Goal: Task Accomplishment & Management: Use online tool/utility

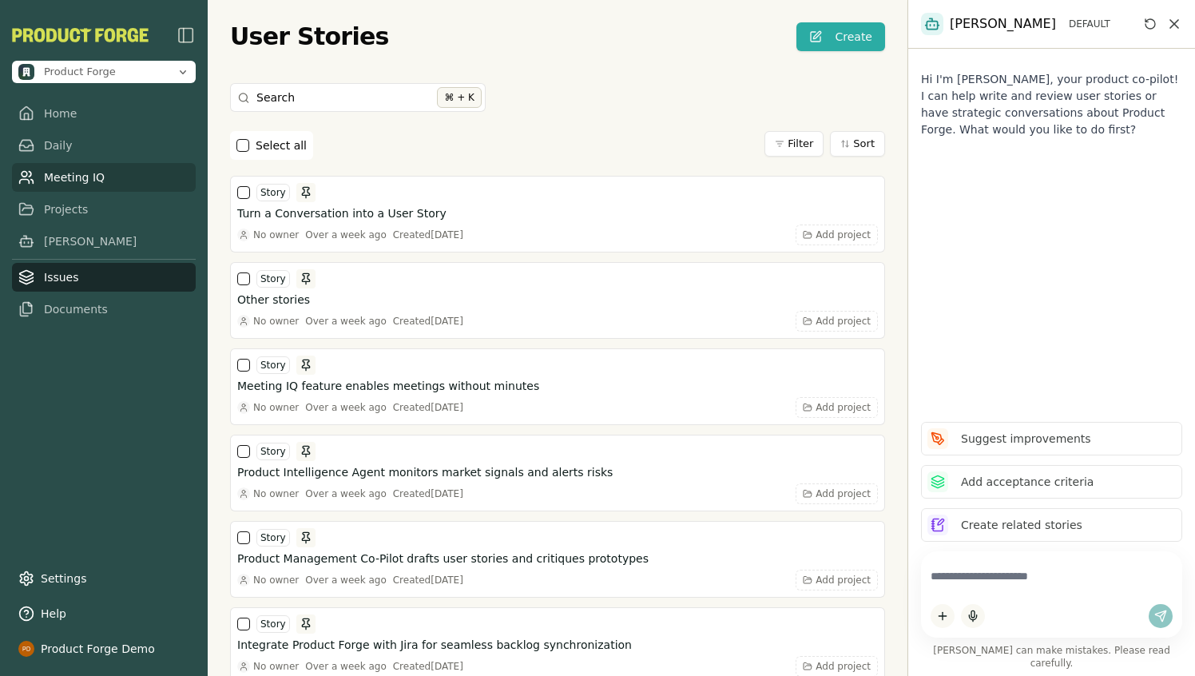
click at [69, 181] on link "Meeting IQ" at bounding box center [104, 177] width 184 height 29
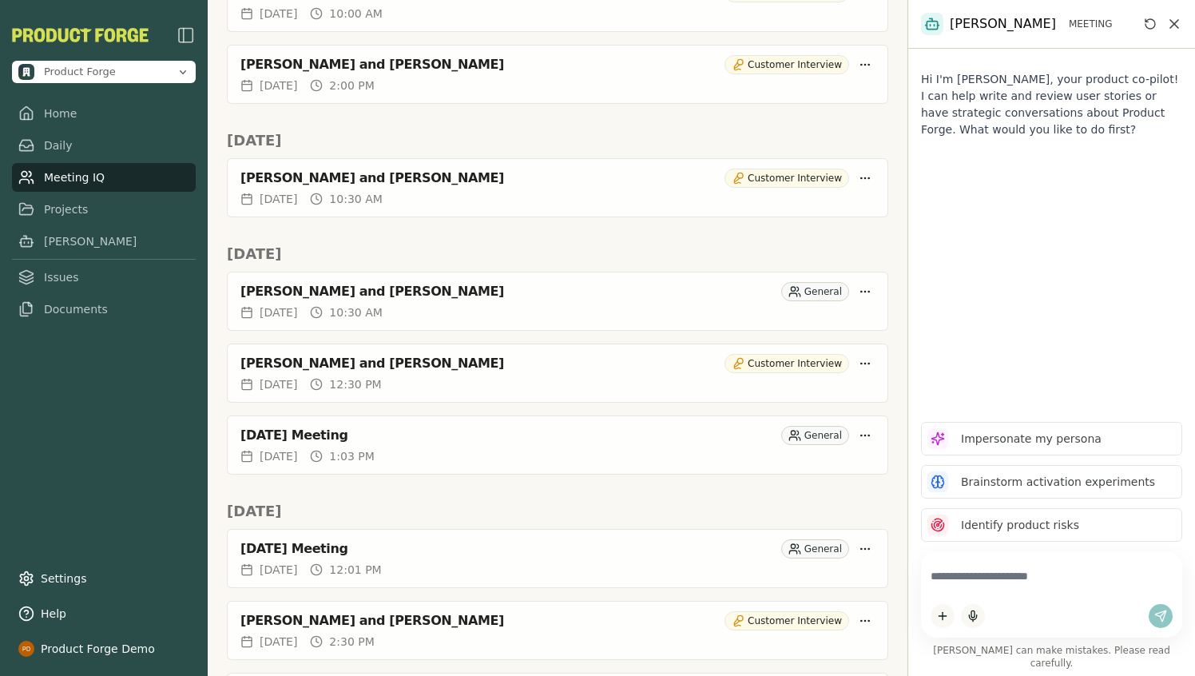
scroll to position [1187, 0]
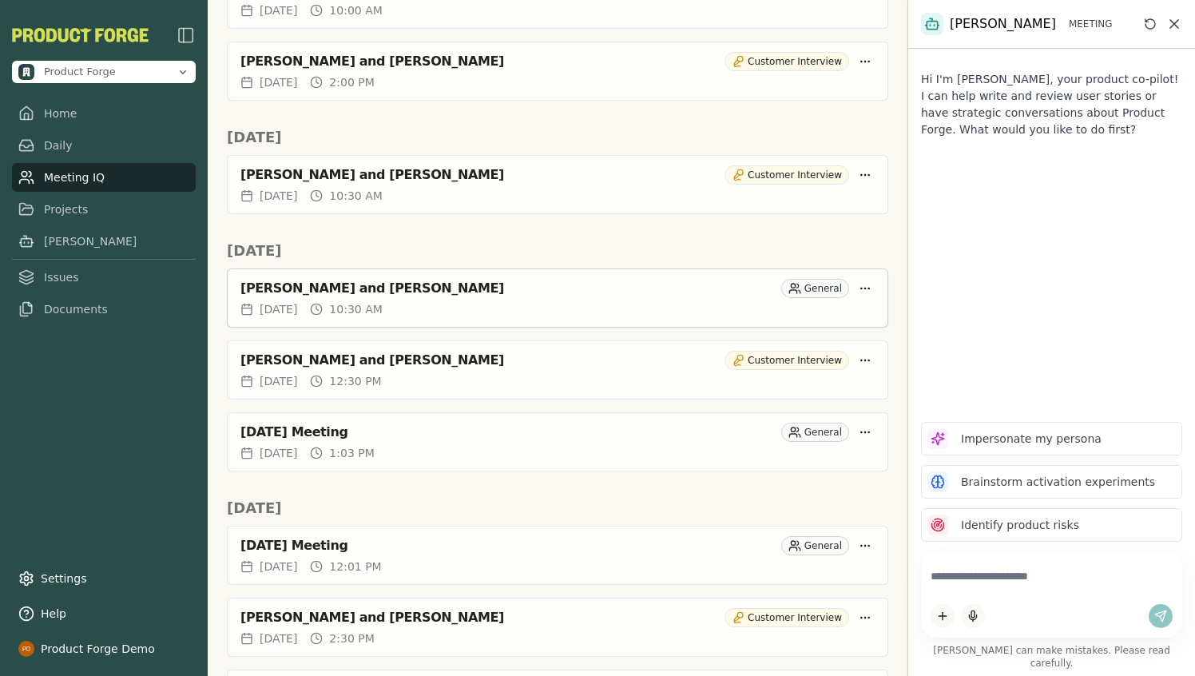
click at [443, 284] on div "matt goldfeder and Rich Theil" at bounding box center [508, 288] width 535 height 16
click at [346, 282] on div "matt goldfeder and Rich Theil" at bounding box center [508, 288] width 535 height 16
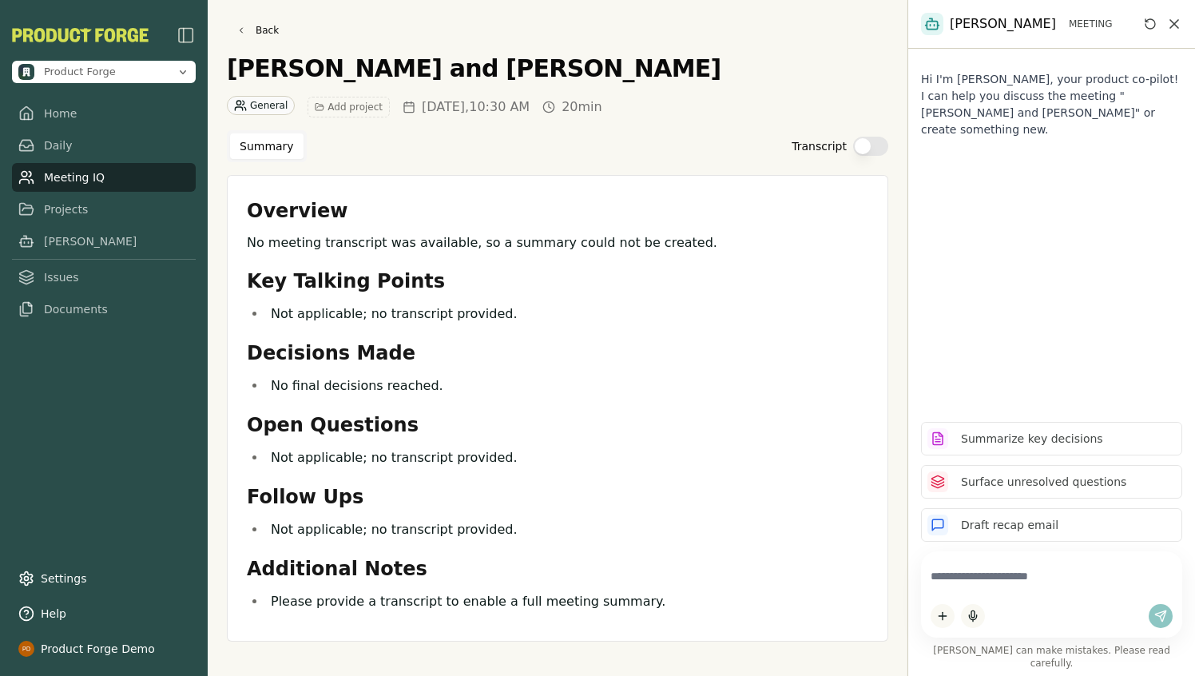
click at [888, 141] on div "Transcript" at bounding box center [840, 146] width 97 height 19
click at [878, 141] on button "Transcript" at bounding box center [870, 146] width 35 height 19
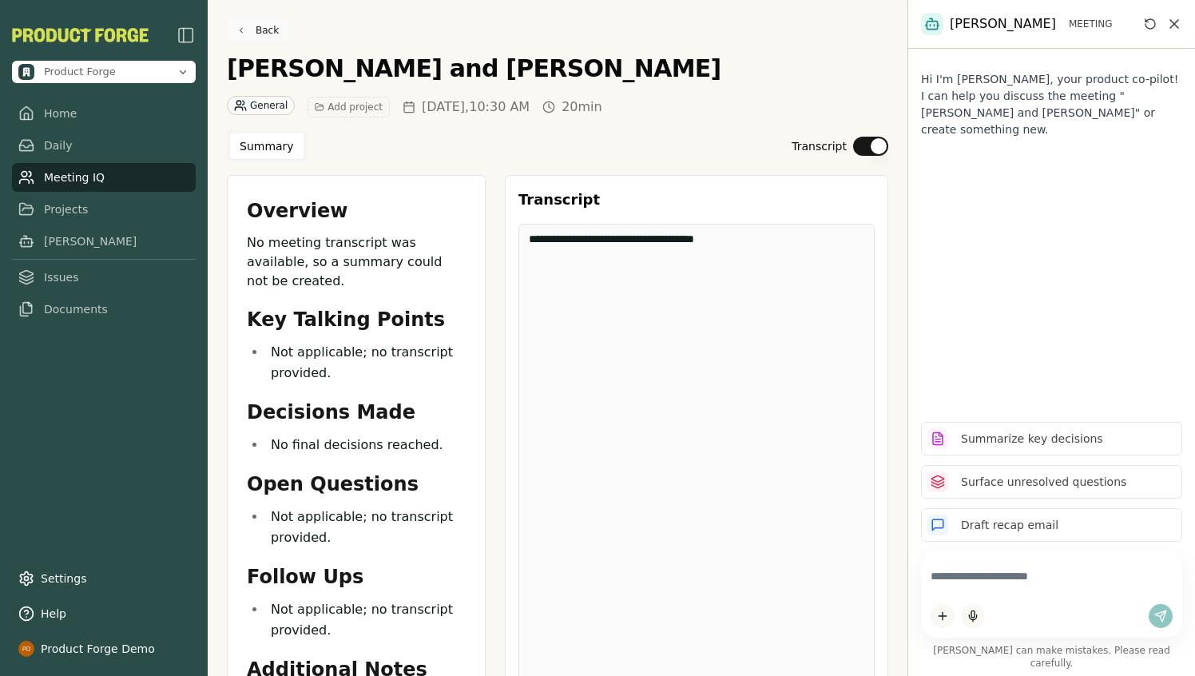
click at [253, 30] on link "Back" at bounding box center [258, 30] width 62 height 22
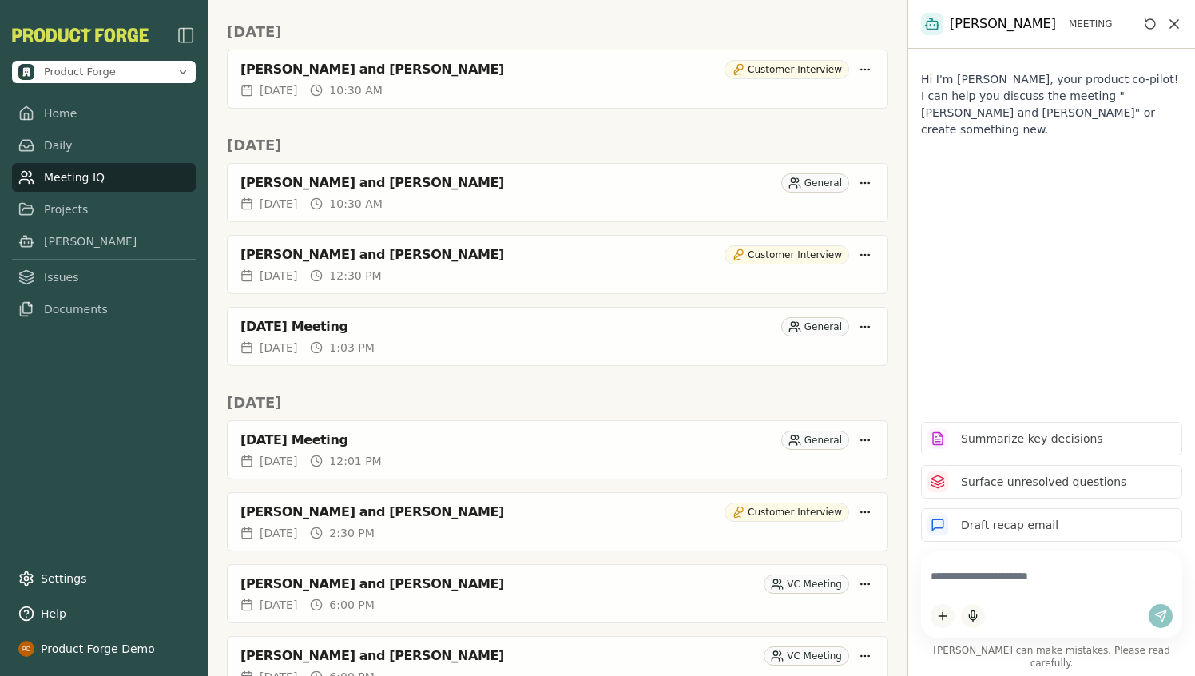
scroll to position [1295, 0]
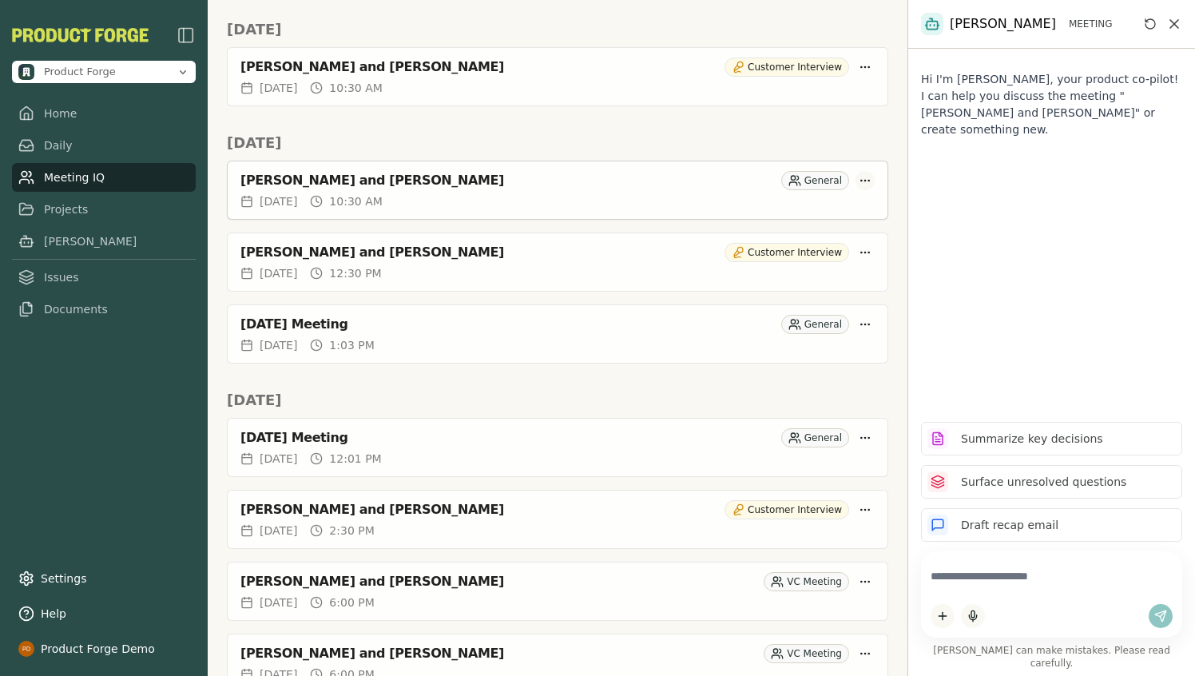
click at [868, 179] on html "Product Forge Home Daily Meeting IQ Projects Smith Issues Documents Settings He…" at bounding box center [597, 338] width 1195 height 676
click at [780, 273] on div "Delete Meeting" at bounding box center [801, 269] width 151 height 26
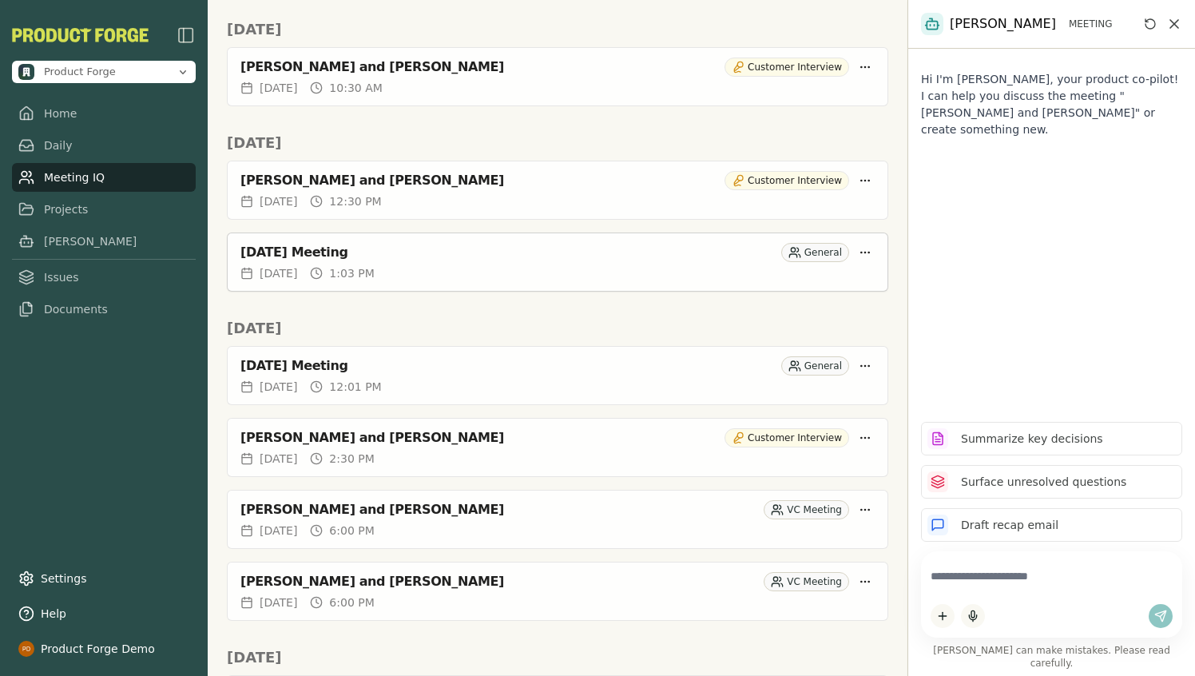
click at [480, 265] on div "July 25, 2025 Meeting General" at bounding box center [558, 249] width 660 height 32
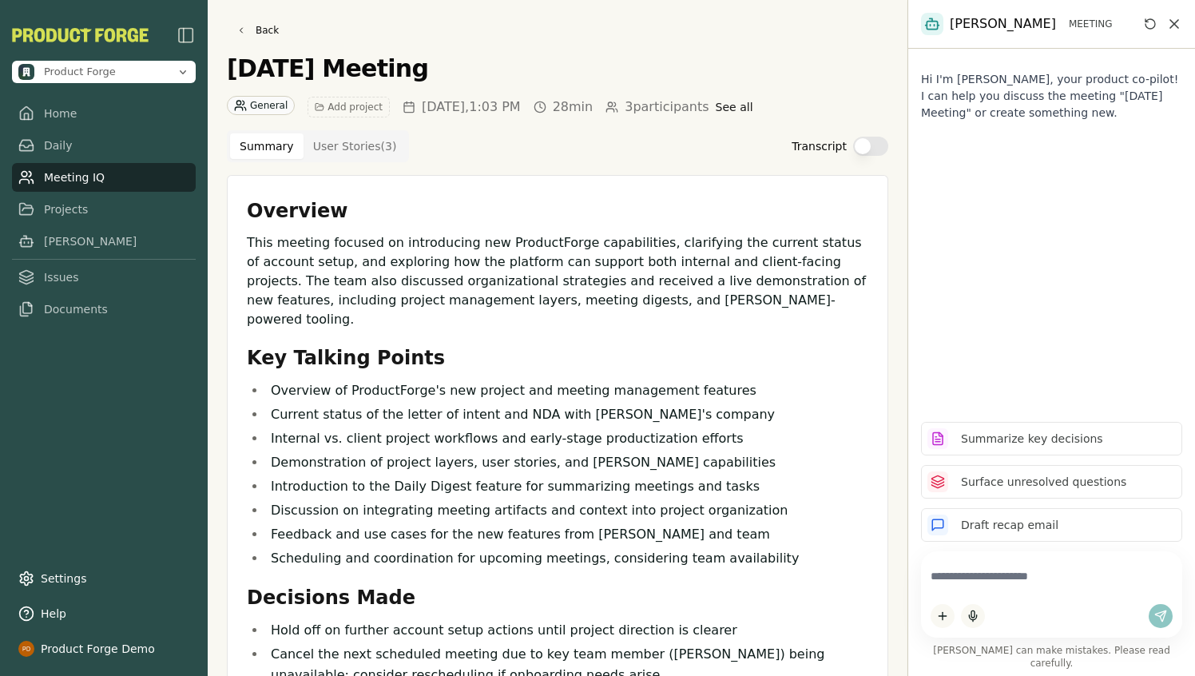
click at [864, 147] on button "Transcript" at bounding box center [870, 146] width 35 height 19
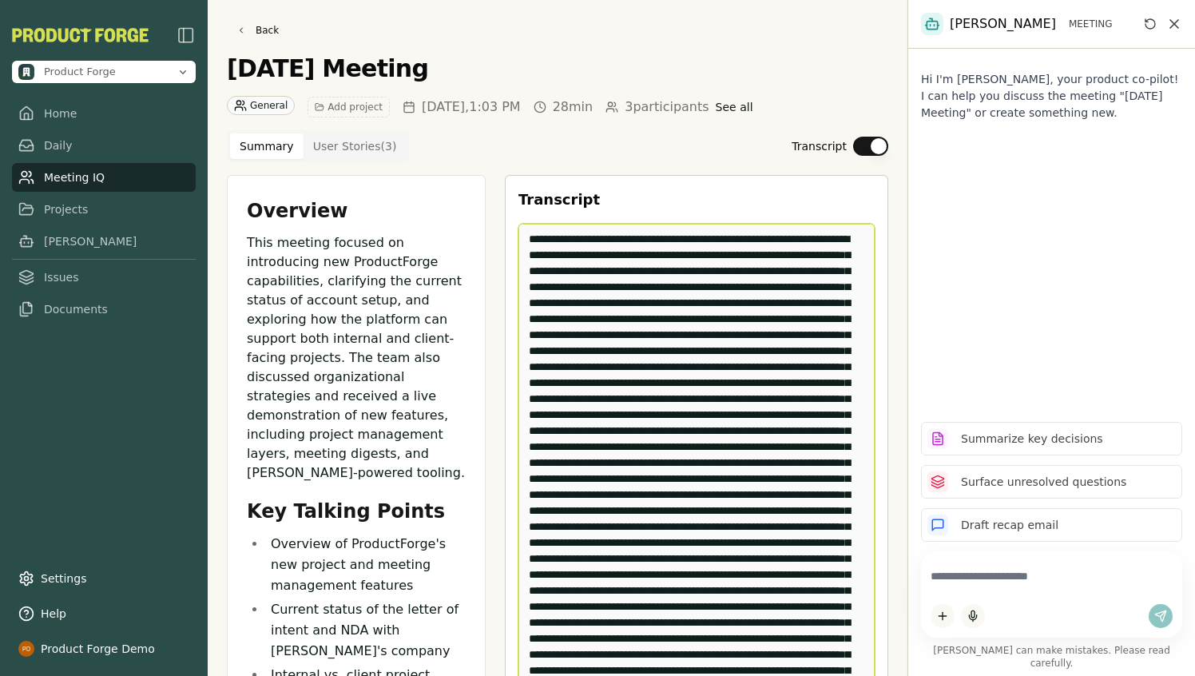
click at [744, 272] on textarea "Edit Transcript" at bounding box center [697, 463] width 356 height 479
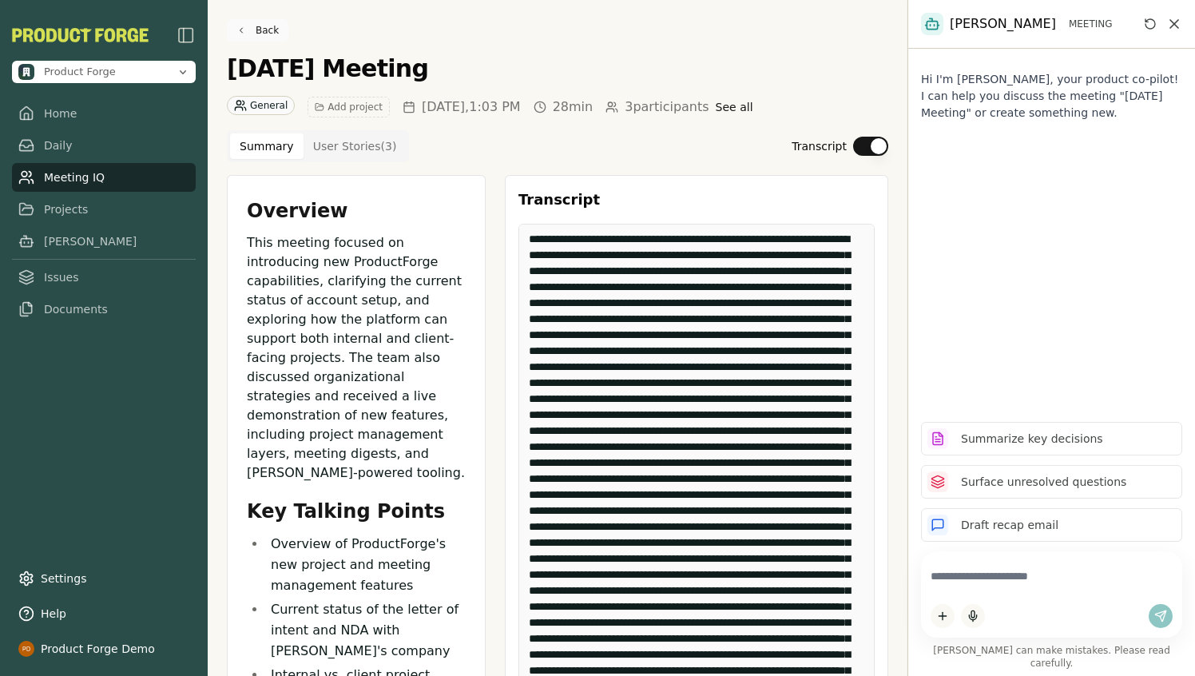
click at [245, 21] on link "Back" at bounding box center [258, 30] width 62 height 22
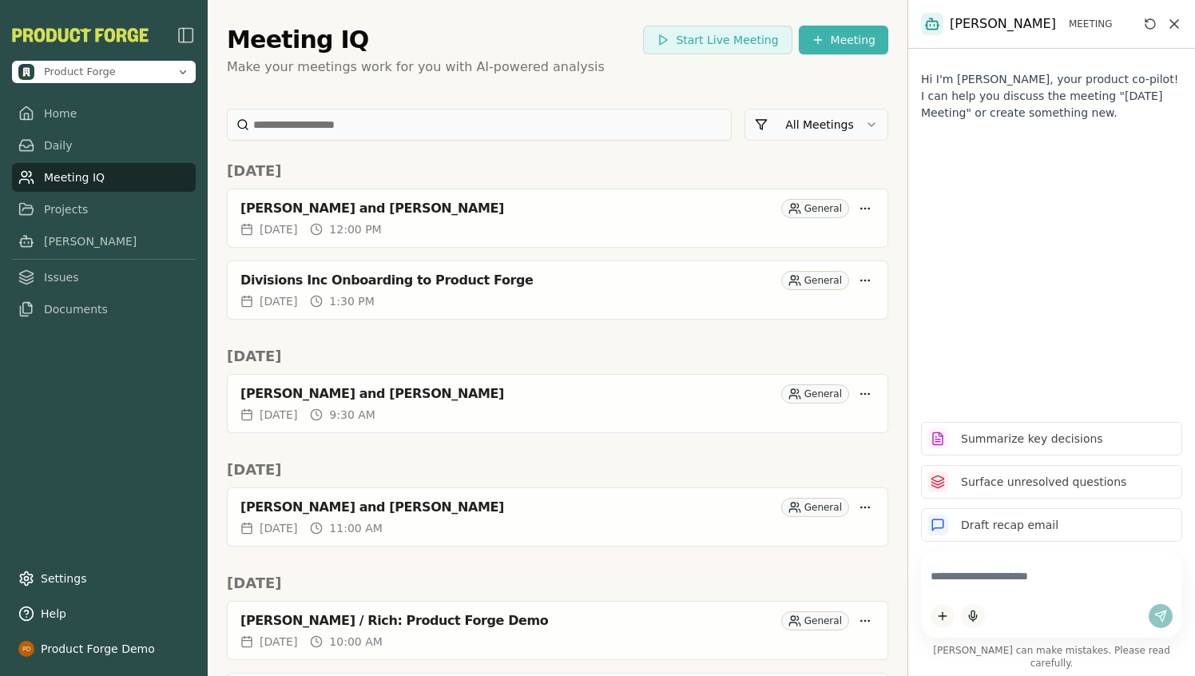
click at [828, 45] on html "Product Forge Home Daily Meeting IQ Projects Smith Issues Documents Settings He…" at bounding box center [597, 338] width 1195 height 676
click at [764, 93] on div "Import Transcript" at bounding box center [821, 100] width 203 height 26
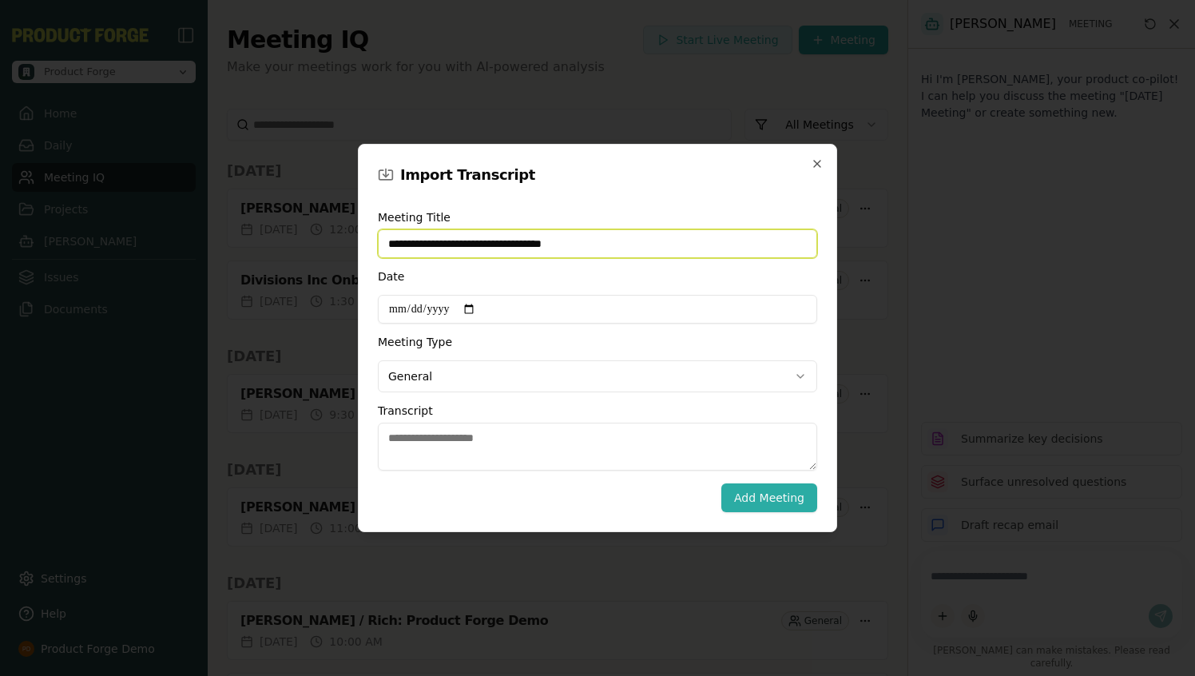
type input "**********"
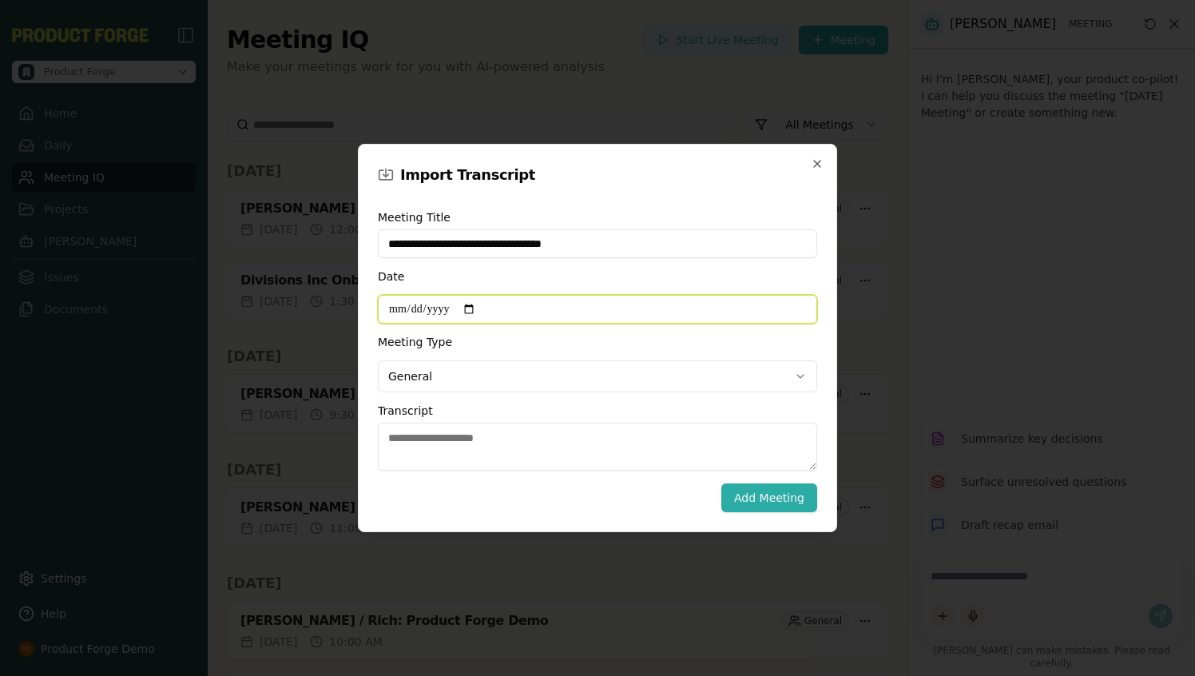
click at [478, 309] on input "Date" at bounding box center [598, 309] width 440 height 29
type input "**********"
click at [462, 378] on body "Product Forge Home Daily Meeting IQ Projects Smith Issues Documents Settings He…" at bounding box center [597, 338] width 1195 height 676
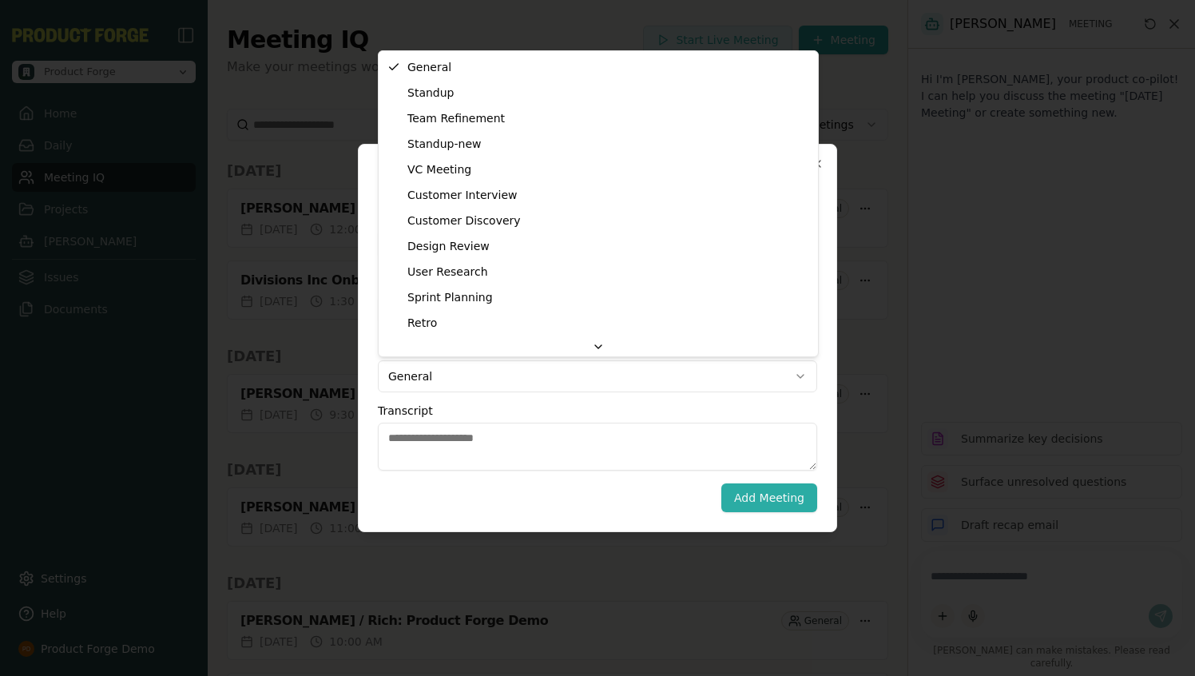
select select "**********"
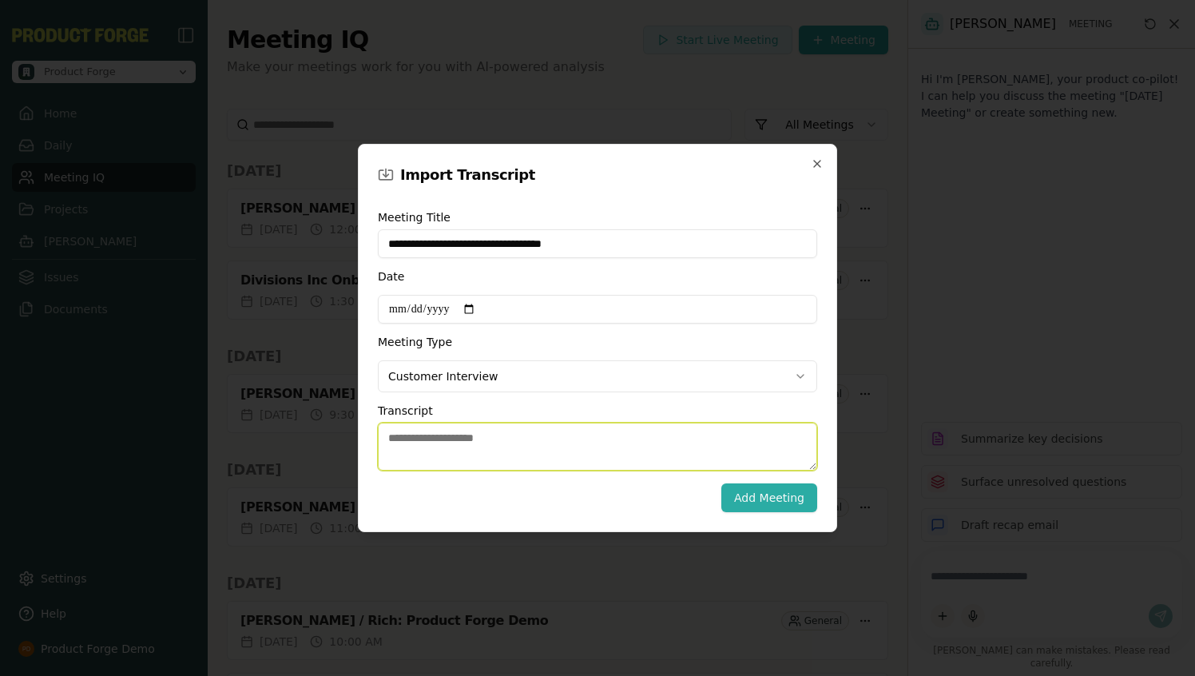
click at [417, 435] on textarea "Transcript" at bounding box center [598, 447] width 440 height 48
paste textarea "**********"
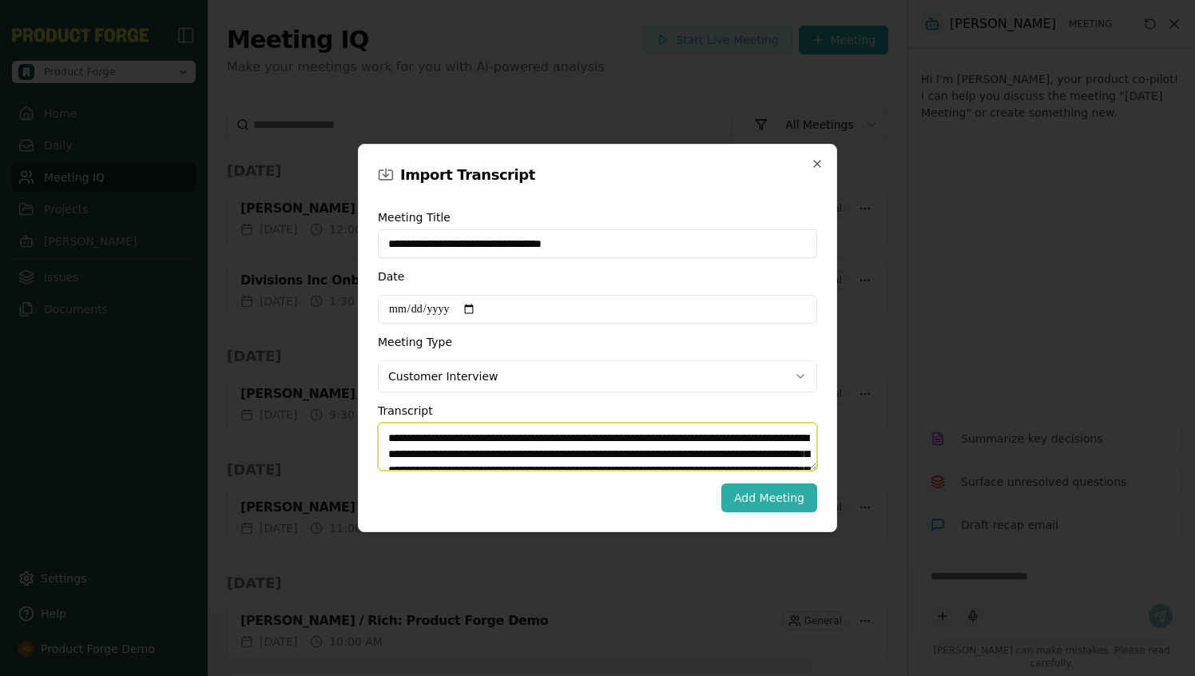
scroll to position [6144, 0]
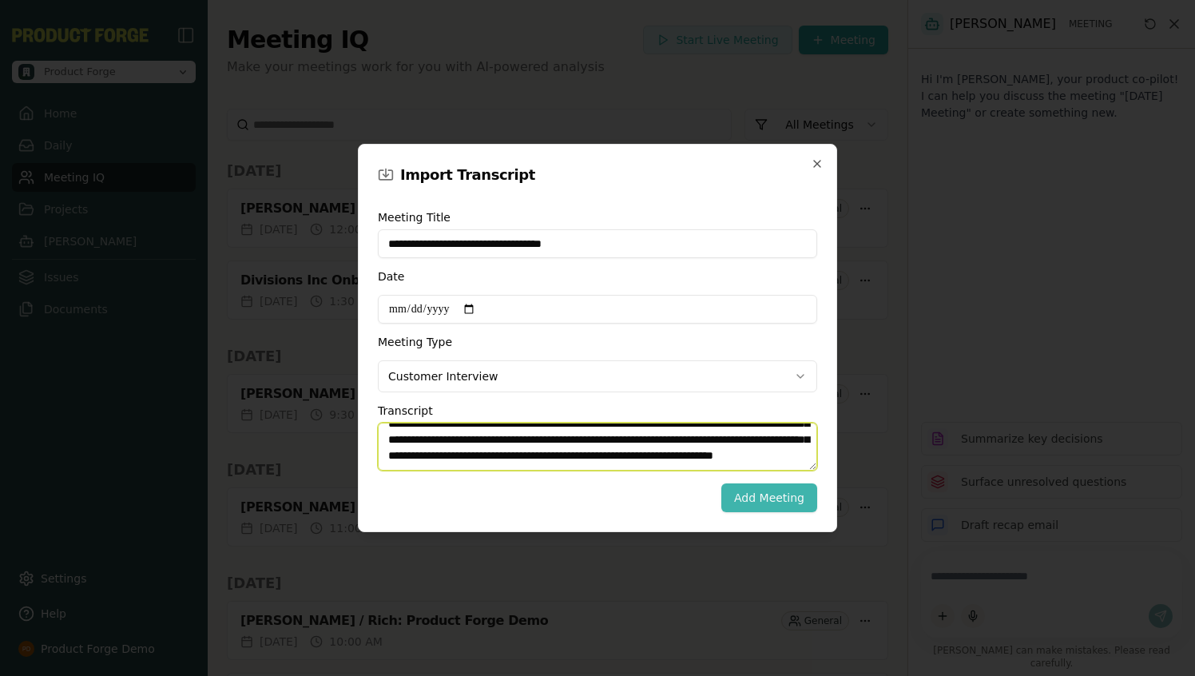
type textarea "**********"
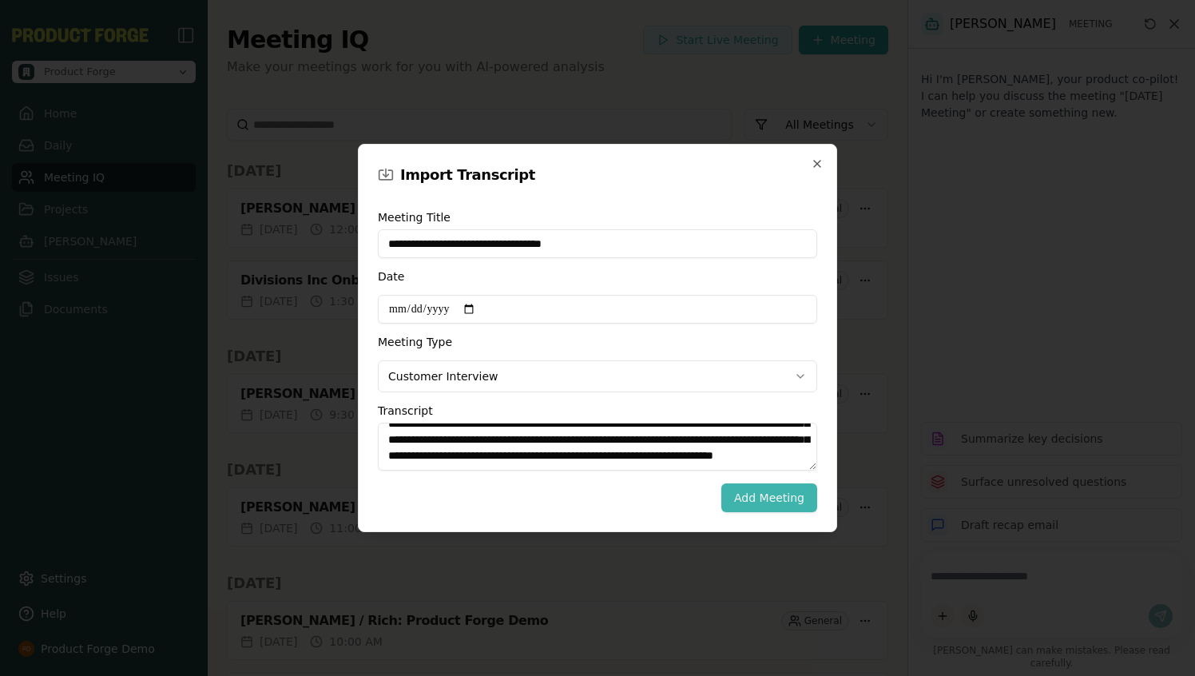
click at [756, 505] on button "Add Meeting" at bounding box center [770, 497] width 96 height 29
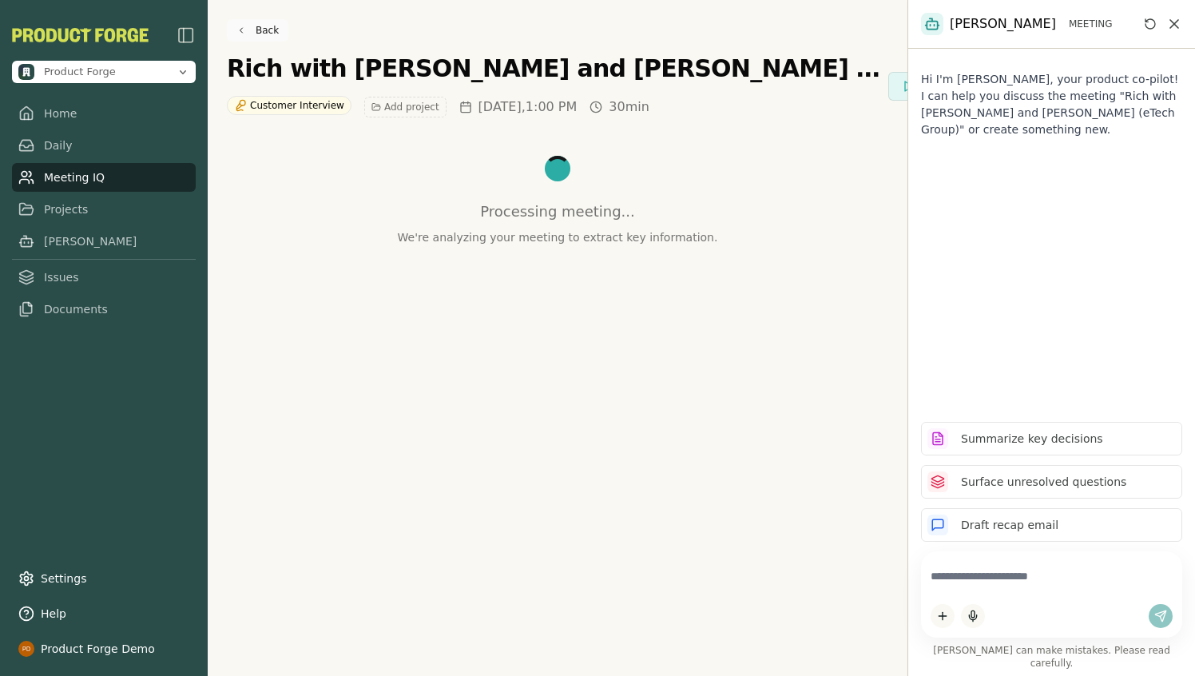
click at [237, 22] on link "Back" at bounding box center [258, 30] width 62 height 22
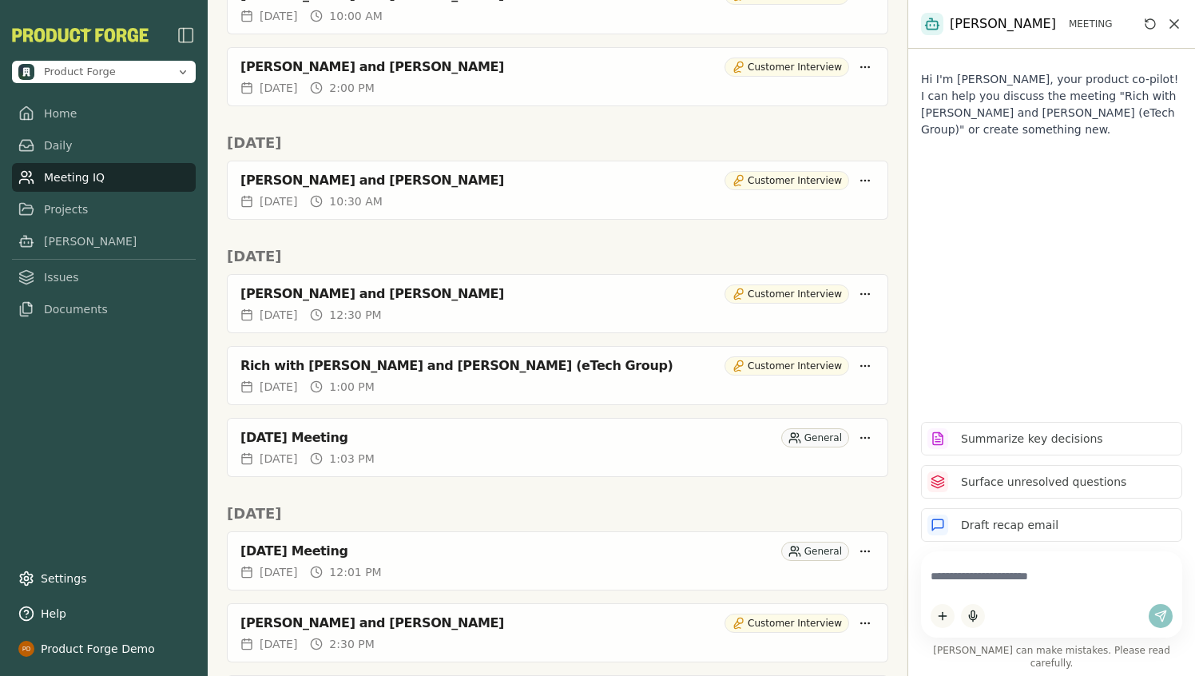
scroll to position [1153, 0]
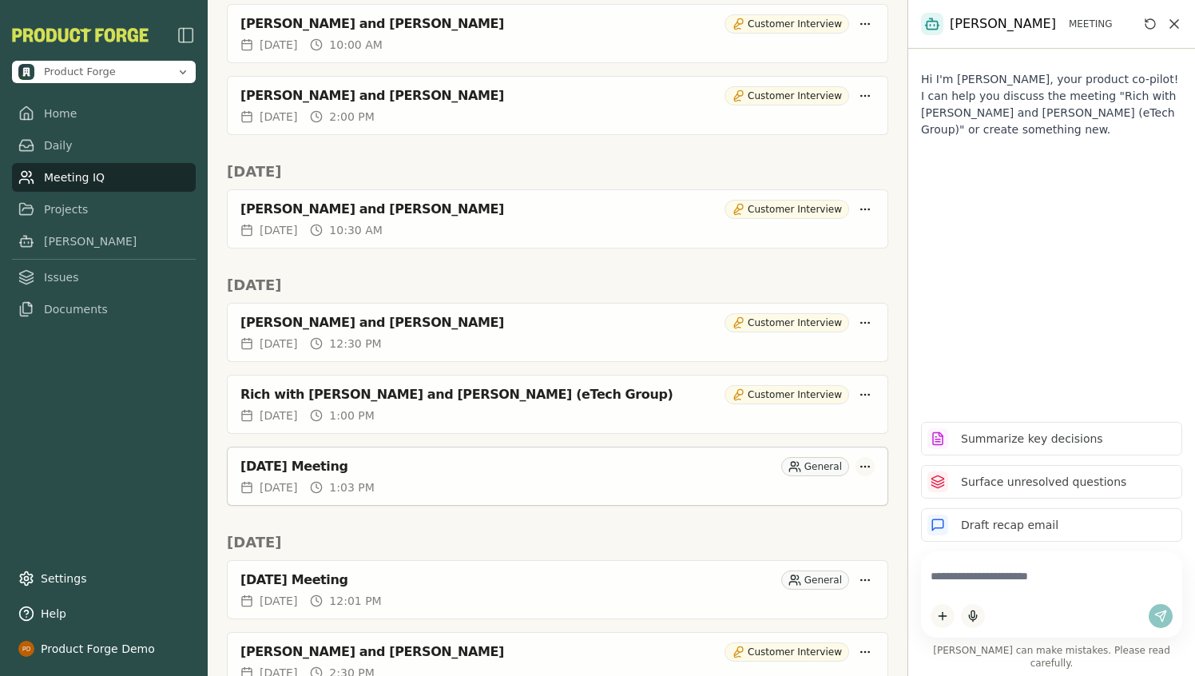
click at [874, 467] on html "Product Forge Home Daily Meeting IQ Projects Smith Issues Documents Settings He…" at bounding box center [597, 338] width 1195 height 676
click at [758, 547] on div "Delete Meeting" at bounding box center [801, 555] width 151 height 26
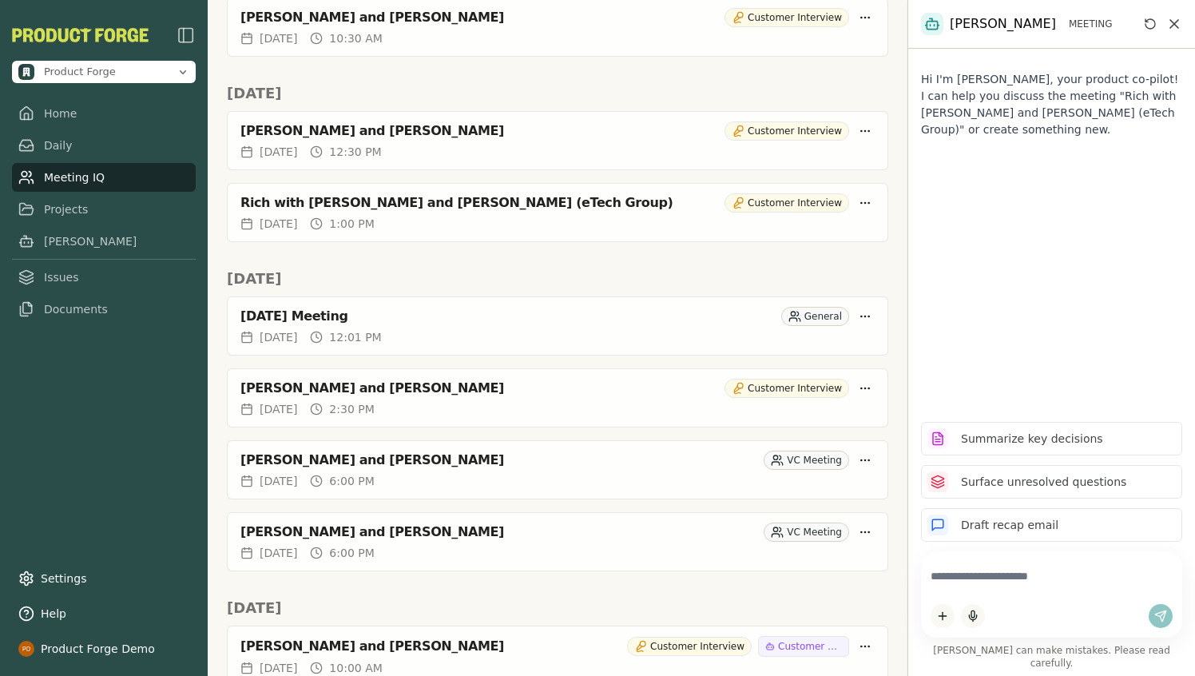
scroll to position [1346, 0]
click at [297, 320] on div "July 24, 2025 Meeting" at bounding box center [508, 315] width 535 height 16
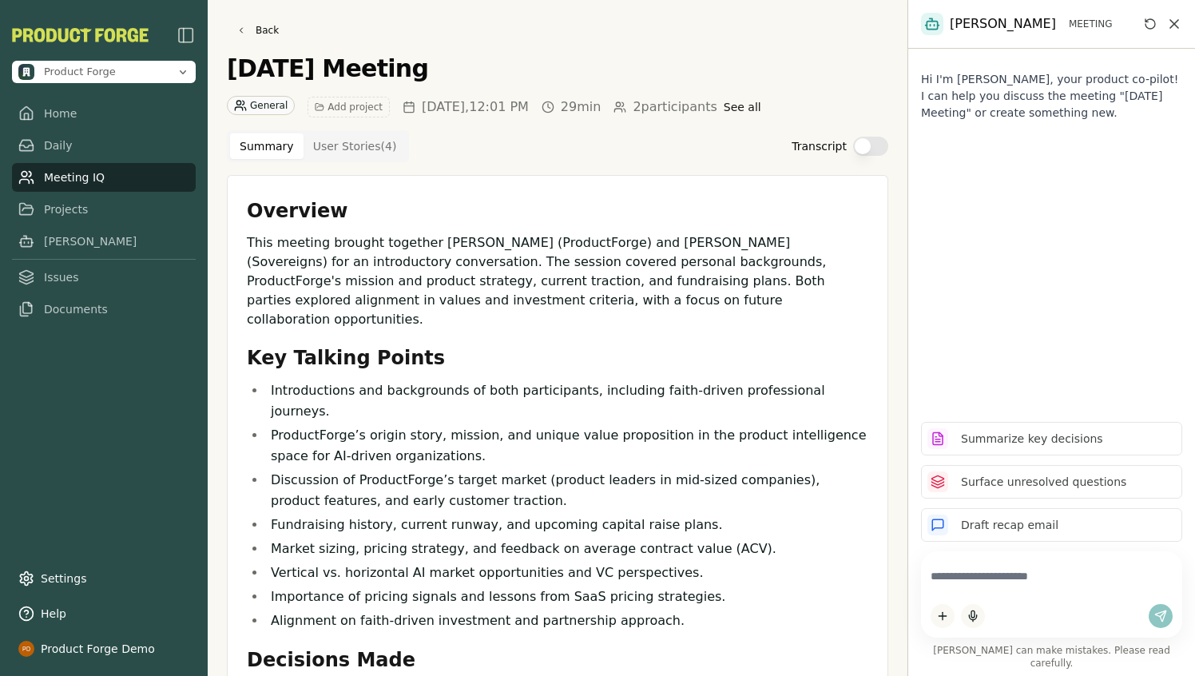
click at [877, 147] on button "Transcript" at bounding box center [870, 146] width 35 height 19
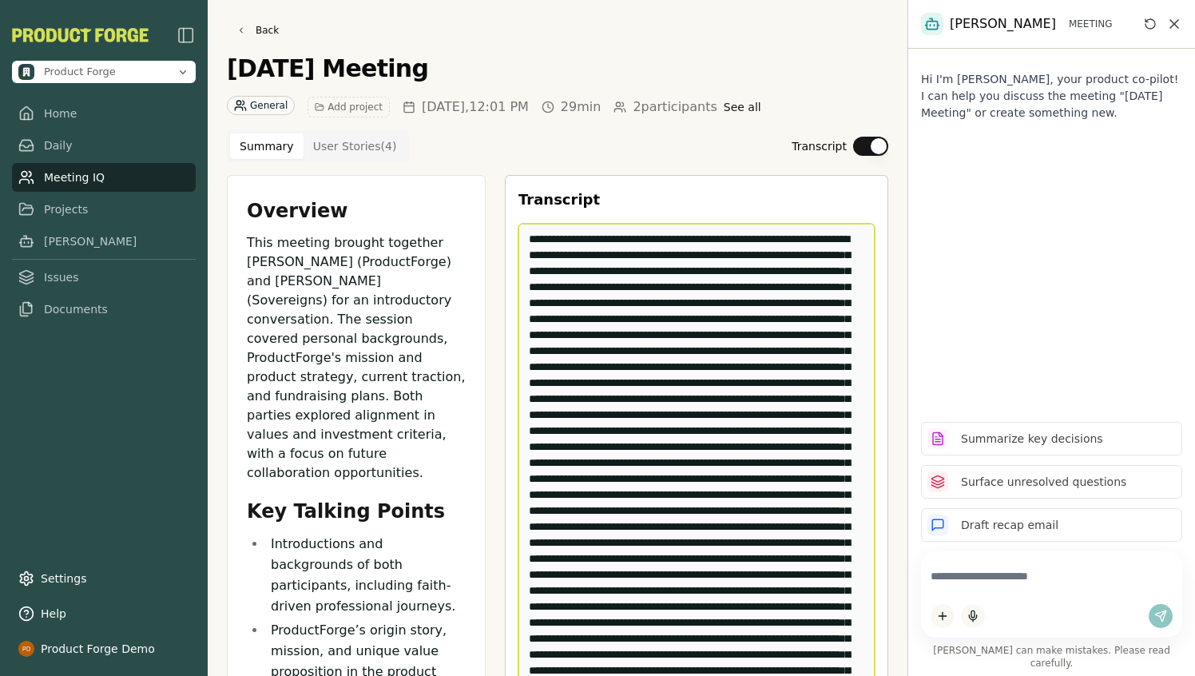
click at [609, 359] on textarea "Edit Transcript" at bounding box center [697, 463] width 356 height 479
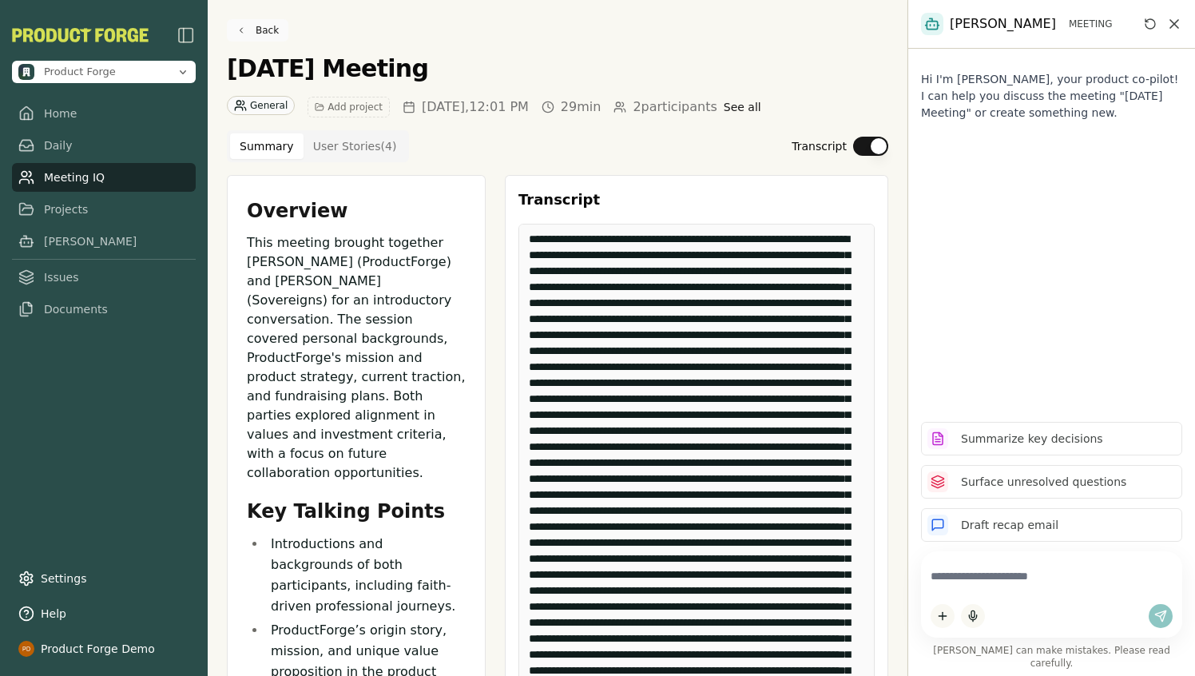
click at [261, 22] on link "Back" at bounding box center [258, 30] width 62 height 22
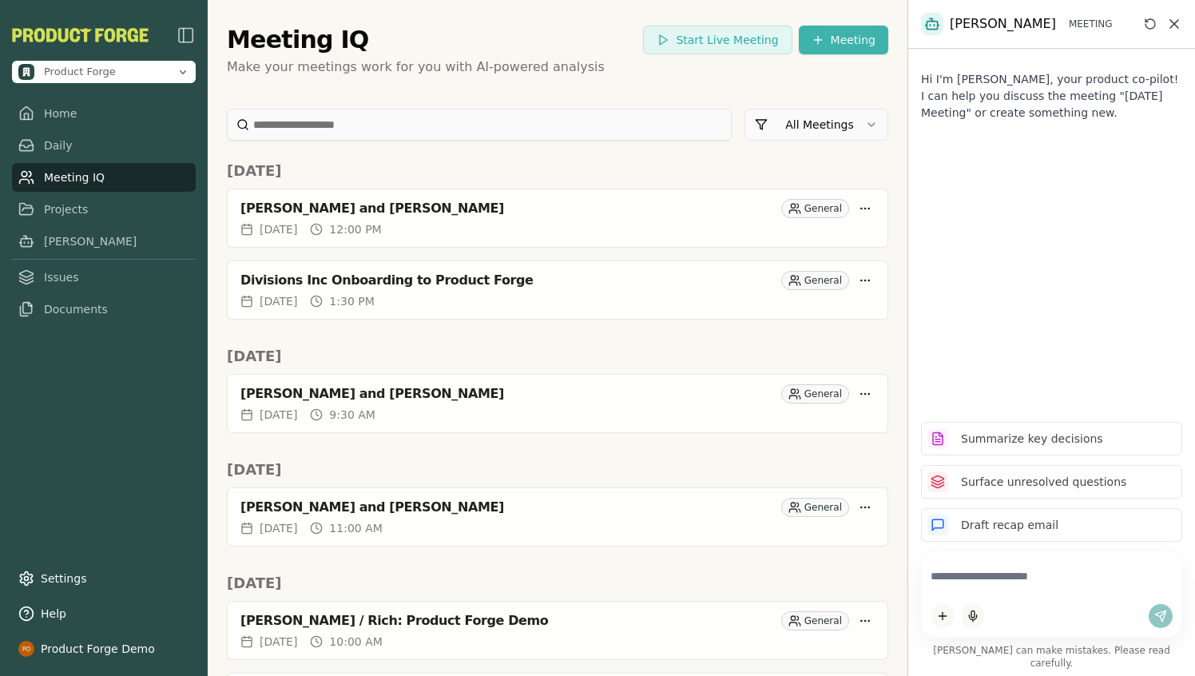
click at [840, 39] on html "Product Forge Home Daily Meeting IQ Projects Smith Issues Documents Settings He…" at bounding box center [597, 338] width 1195 height 676
click at [781, 97] on div "Import Transcript" at bounding box center [821, 100] width 203 height 26
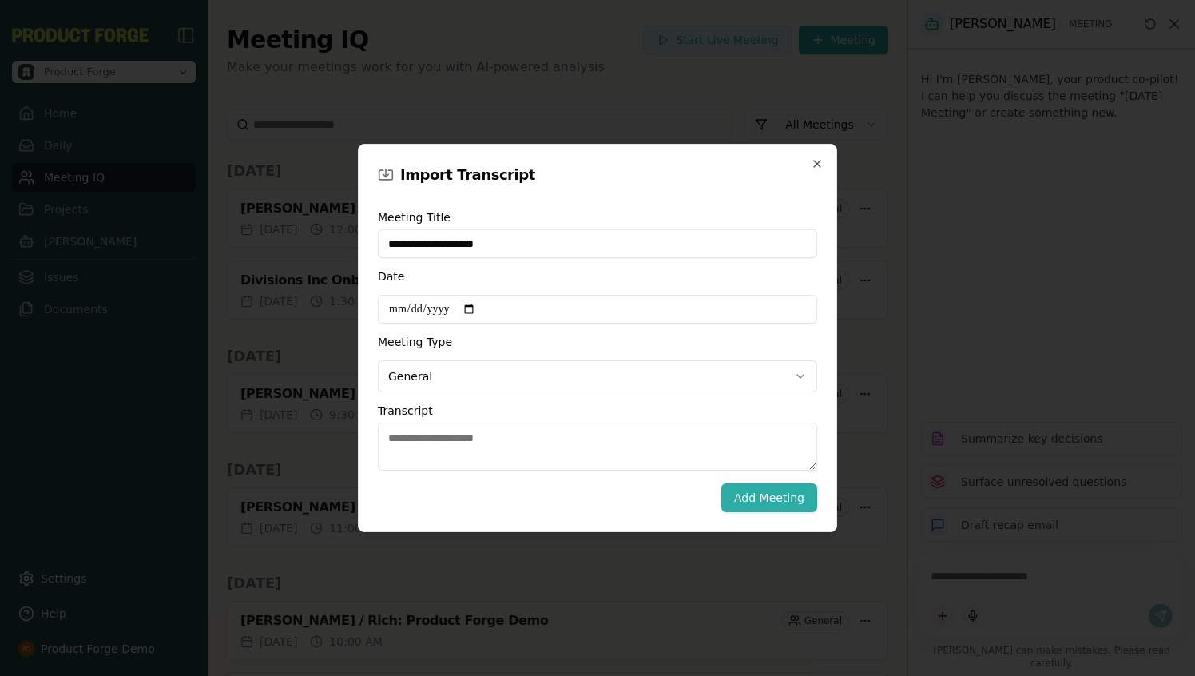
type input "**********"
click at [475, 306] on input "Date" at bounding box center [598, 309] width 440 height 29
type input "**********"
click at [422, 380] on body "Product Forge Home Daily Meeting IQ Projects Smith Issues Documents Settings He…" at bounding box center [597, 338] width 1195 height 676
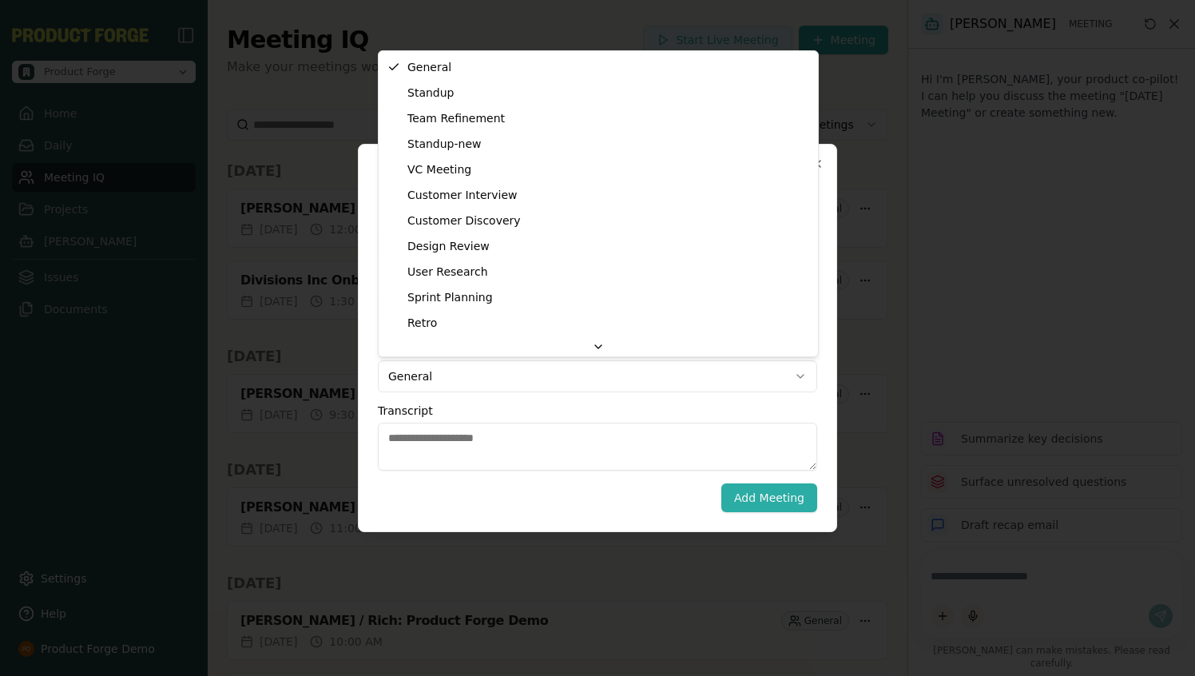
select select "**********"
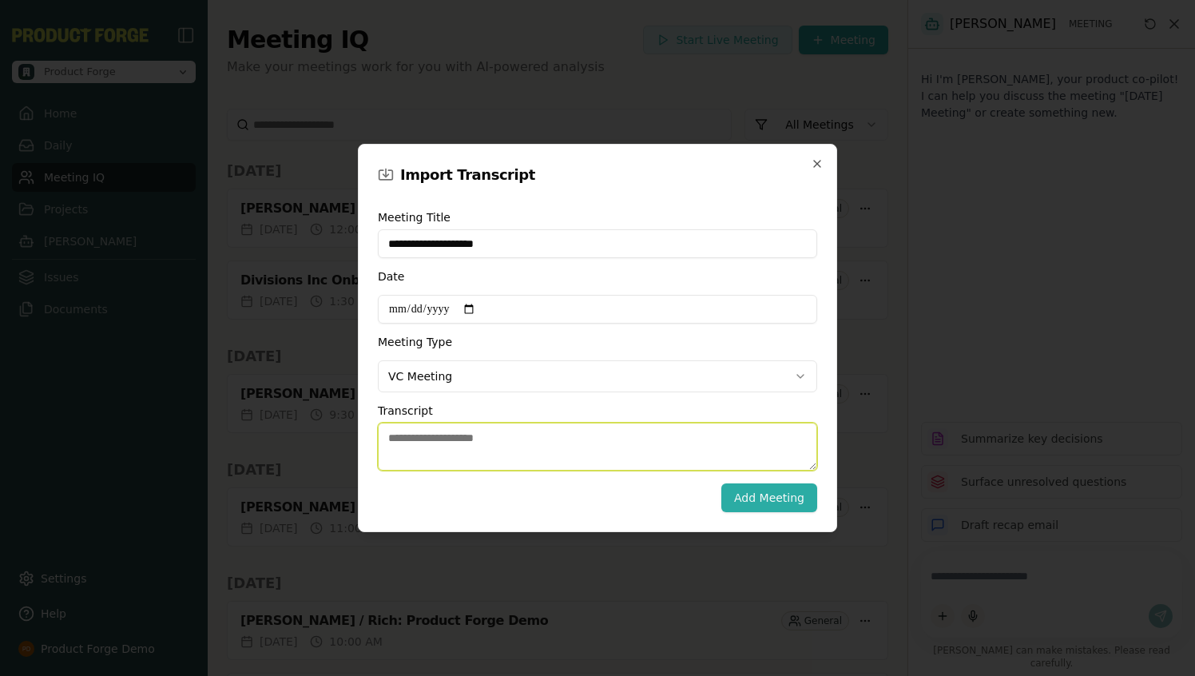
click at [402, 434] on textarea "Transcript" at bounding box center [598, 447] width 440 height 48
paste textarea "**********"
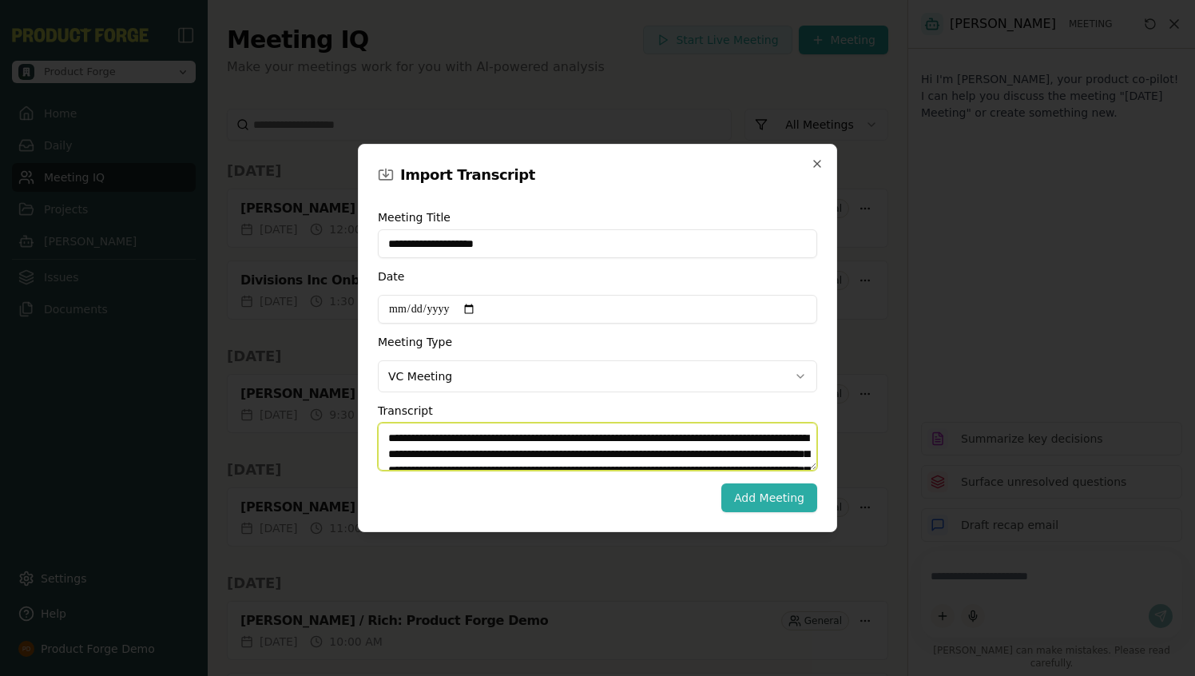
scroll to position [7150, 0]
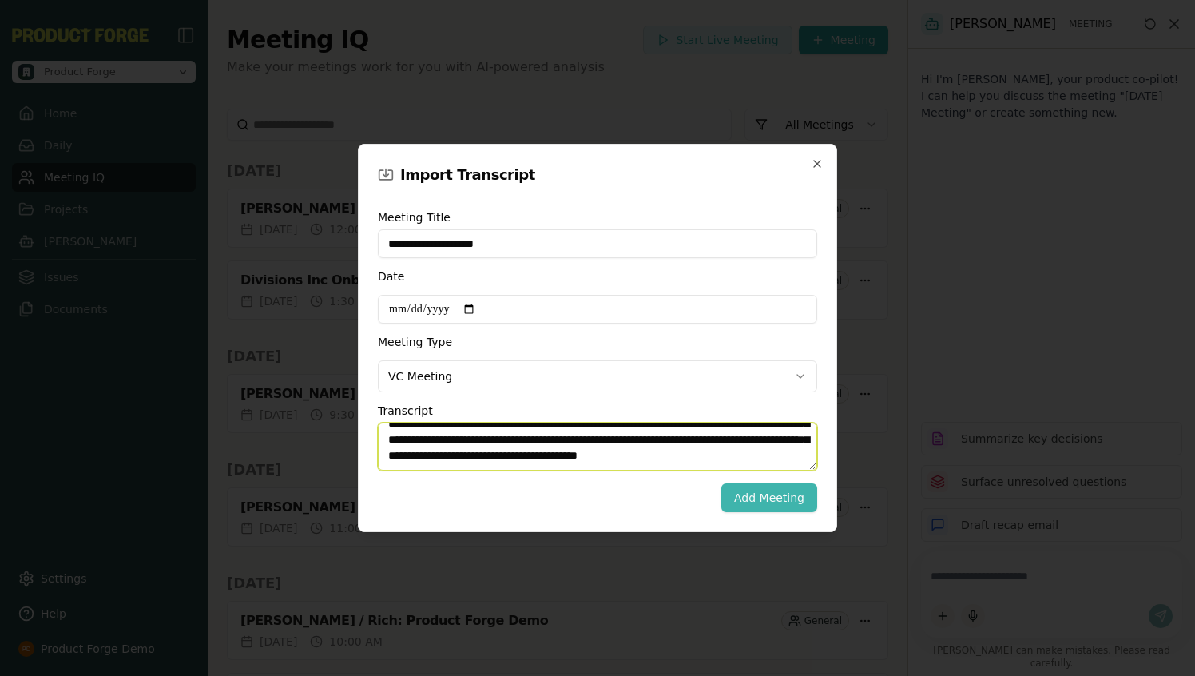
type textarea "**********"
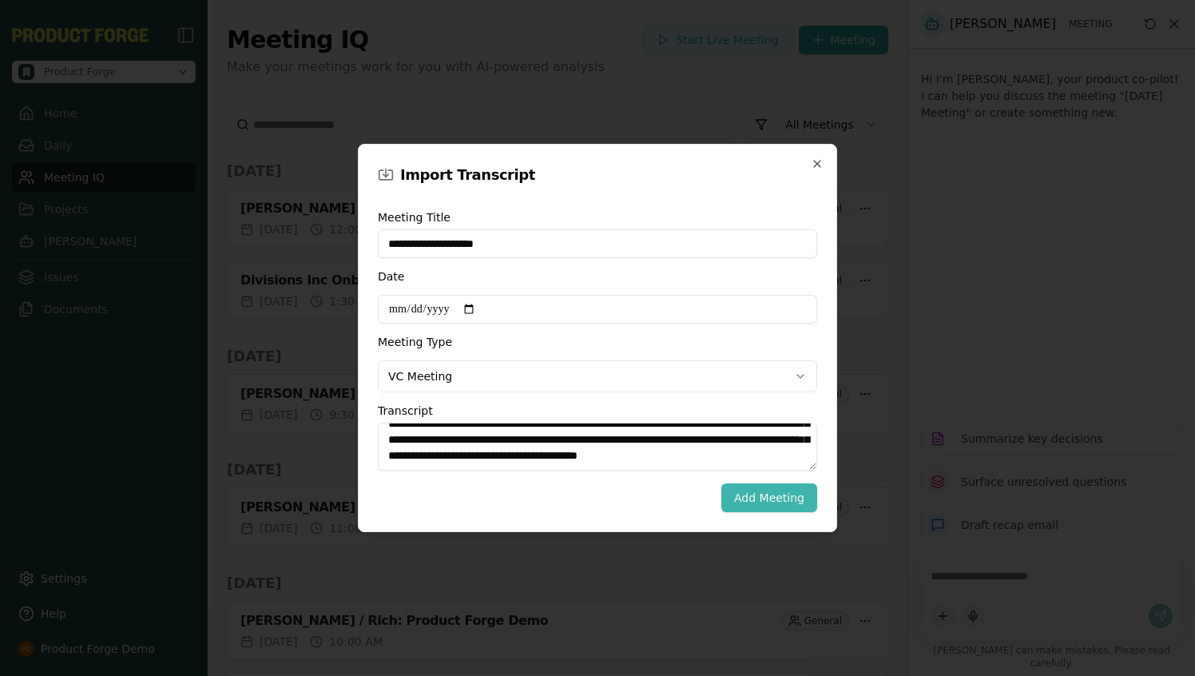
click at [734, 503] on button "Add Meeting" at bounding box center [770, 497] width 96 height 29
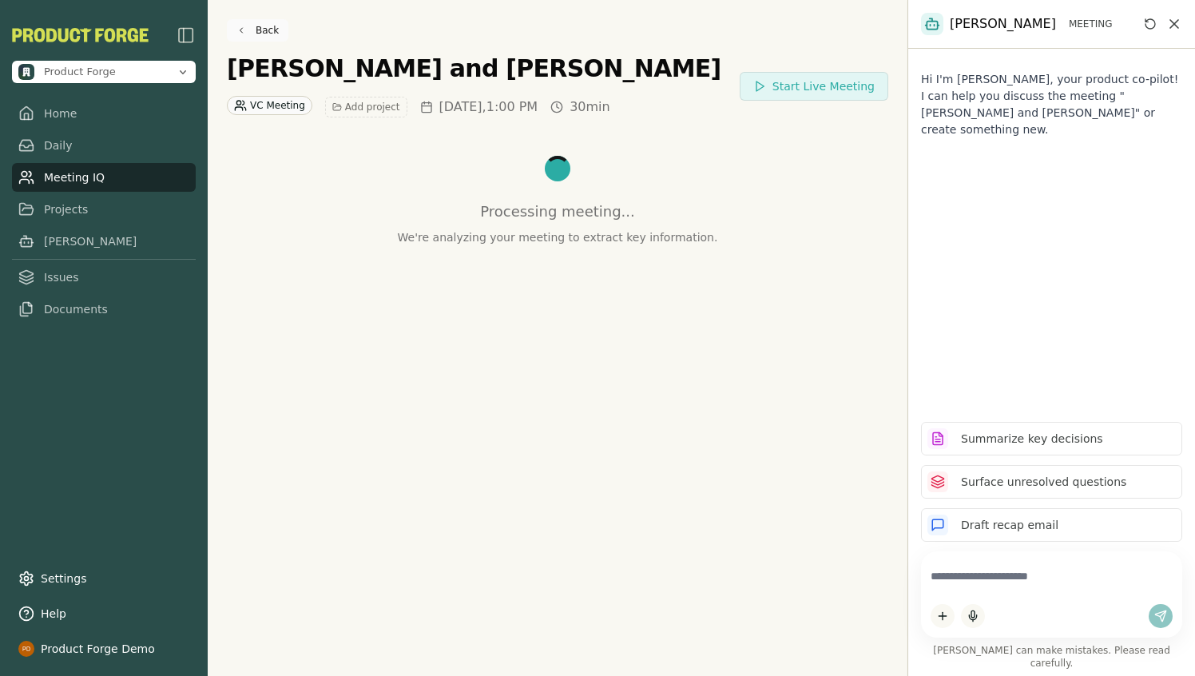
click at [241, 26] on link "Back" at bounding box center [258, 30] width 62 height 22
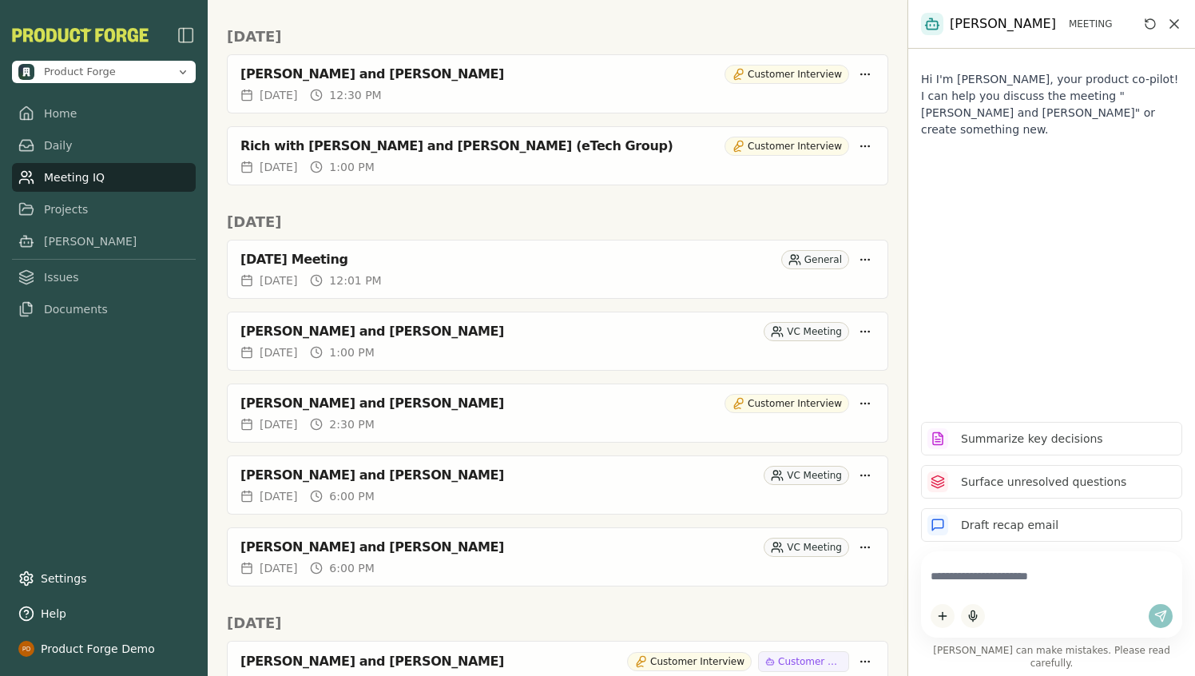
scroll to position [1404, 0]
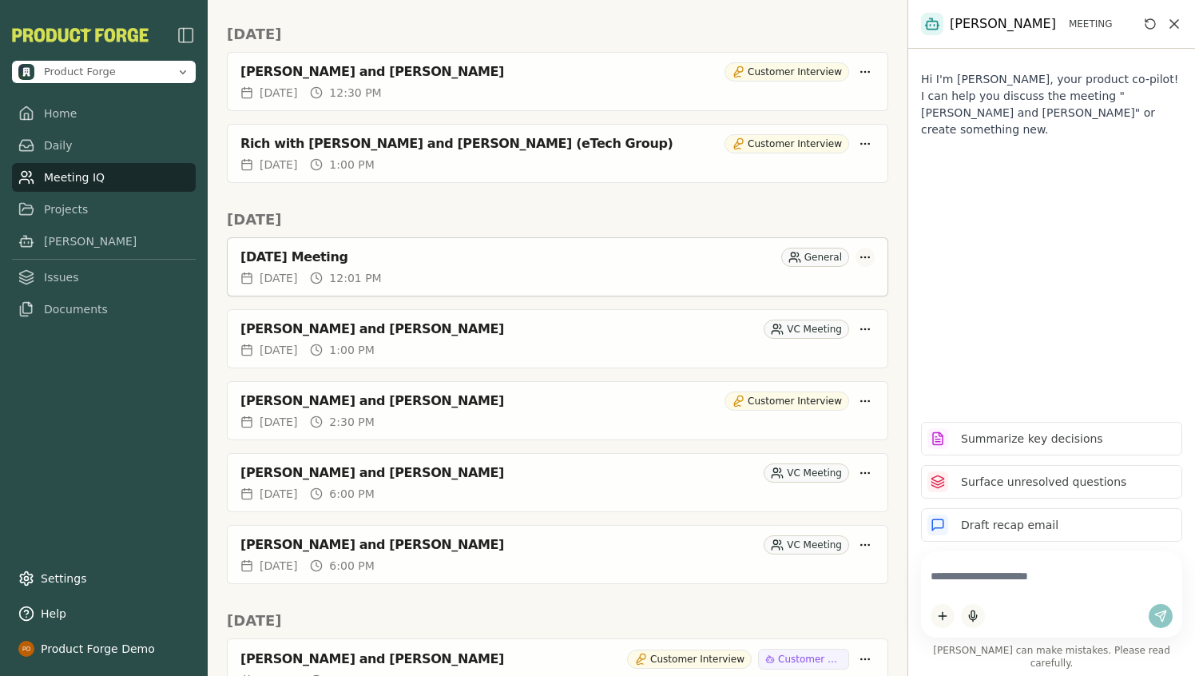
click at [868, 258] on html "Product Forge Home Daily Meeting IQ Projects Smith Issues Documents Settings He…" at bounding box center [597, 338] width 1195 height 676
click at [777, 349] on div "Delete Meeting" at bounding box center [801, 345] width 151 height 26
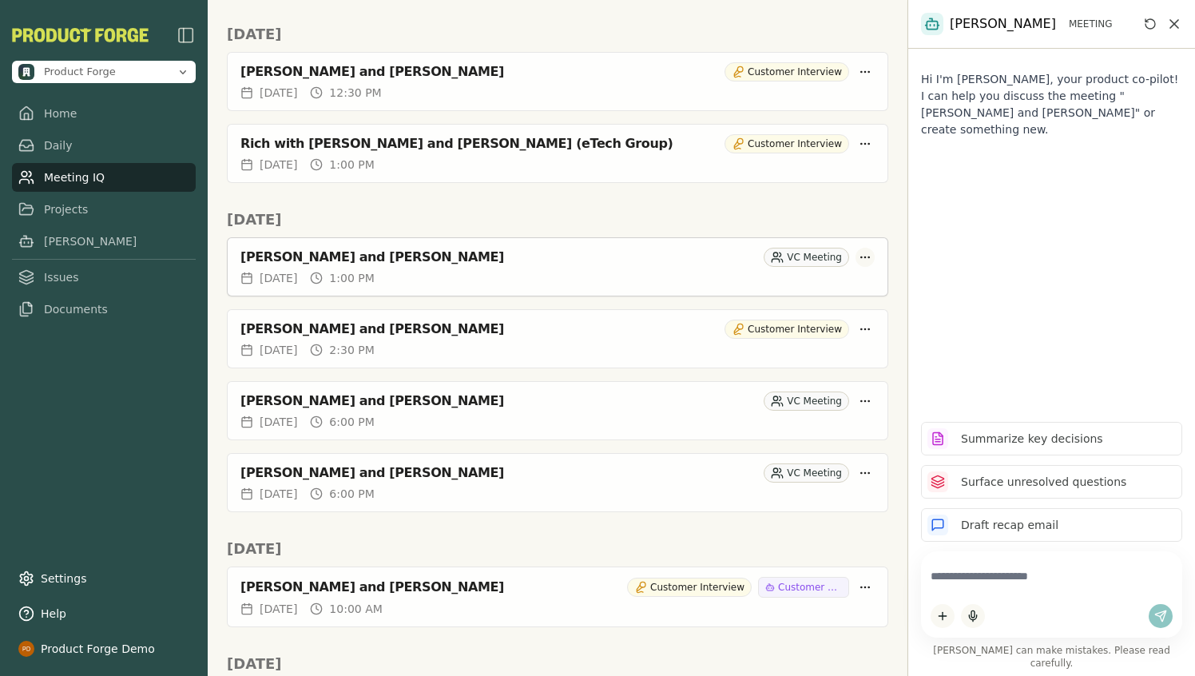
click at [861, 259] on html "Product Forge Home Daily Meeting IQ Projects Smith Issues Documents Settings He…" at bounding box center [597, 338] width 1195 height 676
click at [865, 472] on html "Product Forge Home Daily Meeting IQ Projects Smith Issues Documents Settings He…" at bounding box center [597, 338] width 1195 height 676
click at [296, 484] on html "Product Forge Home Daily Meeting IQ Projects Smith Issues Documents Settings He…" at bounding box center [597, 338] width 1195 height 676
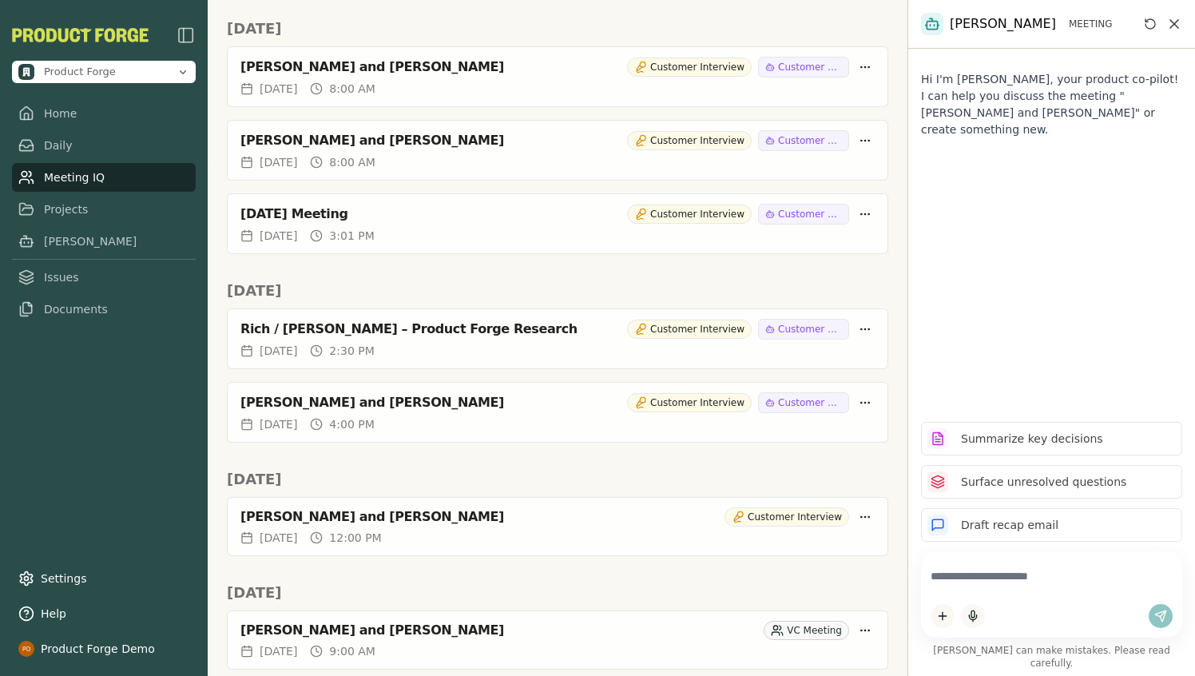
scroll to position [2100, 0]
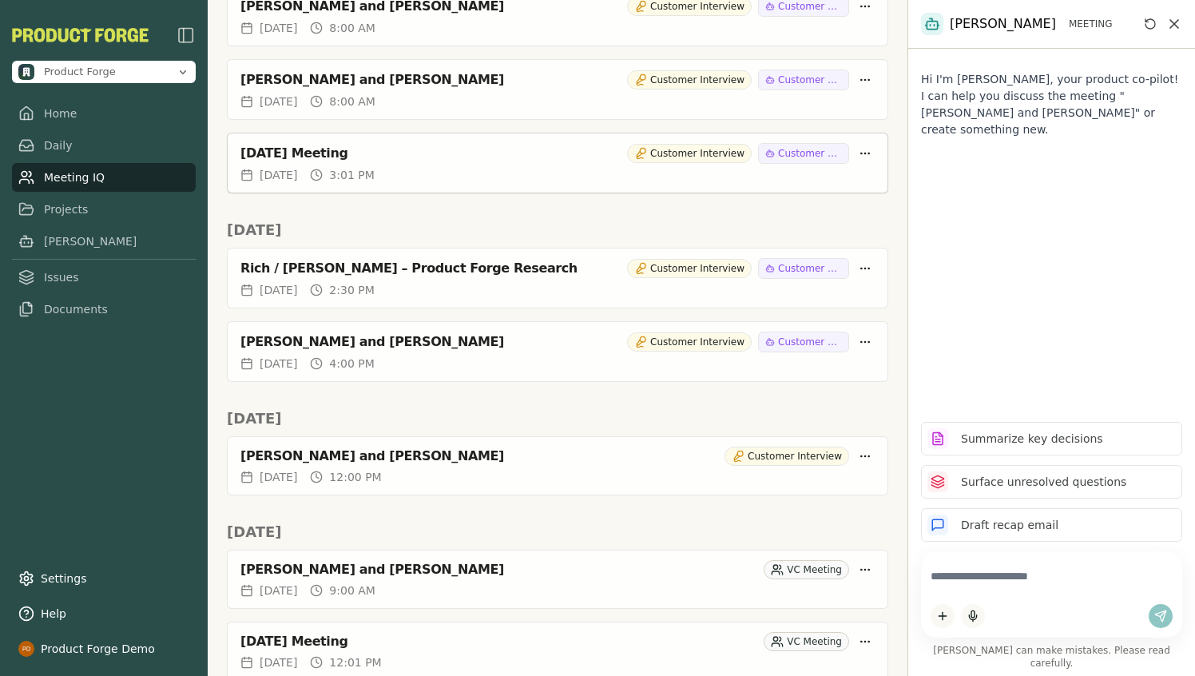
click at [304, 153] on div "July 18, 2025 Meeting" at bounding box center [431, 153] width 380 height 16
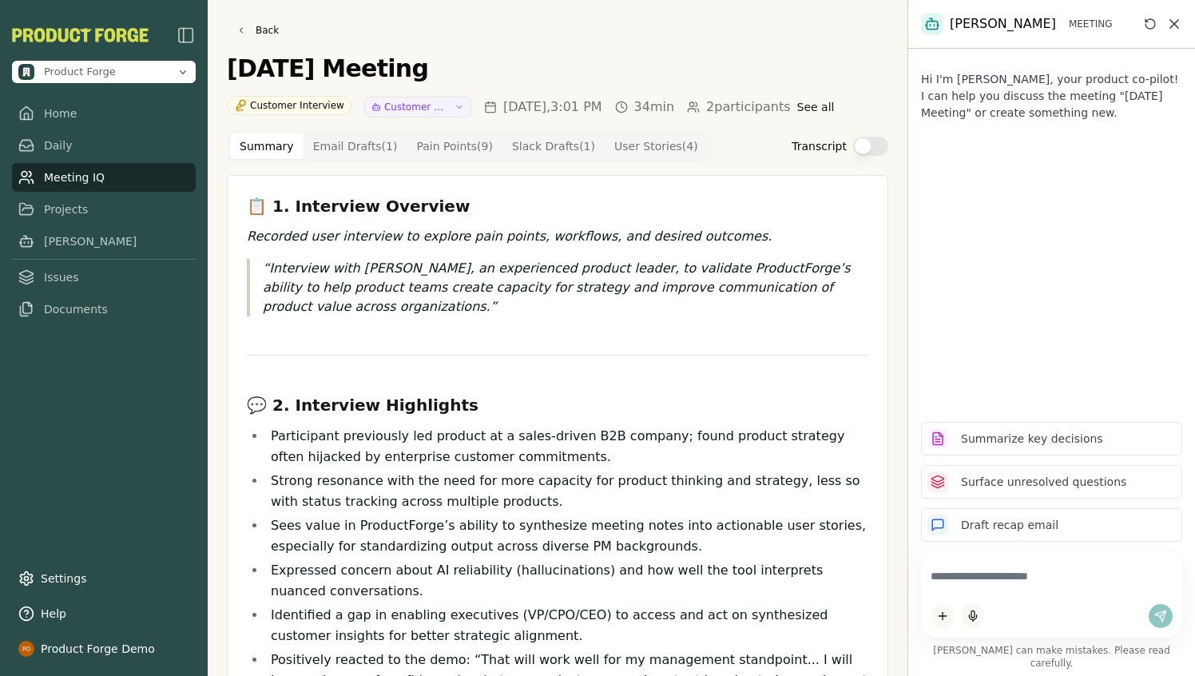
click at [869, 141] on button "Transcript" at bounding box center [870, 146] width 35 height 19
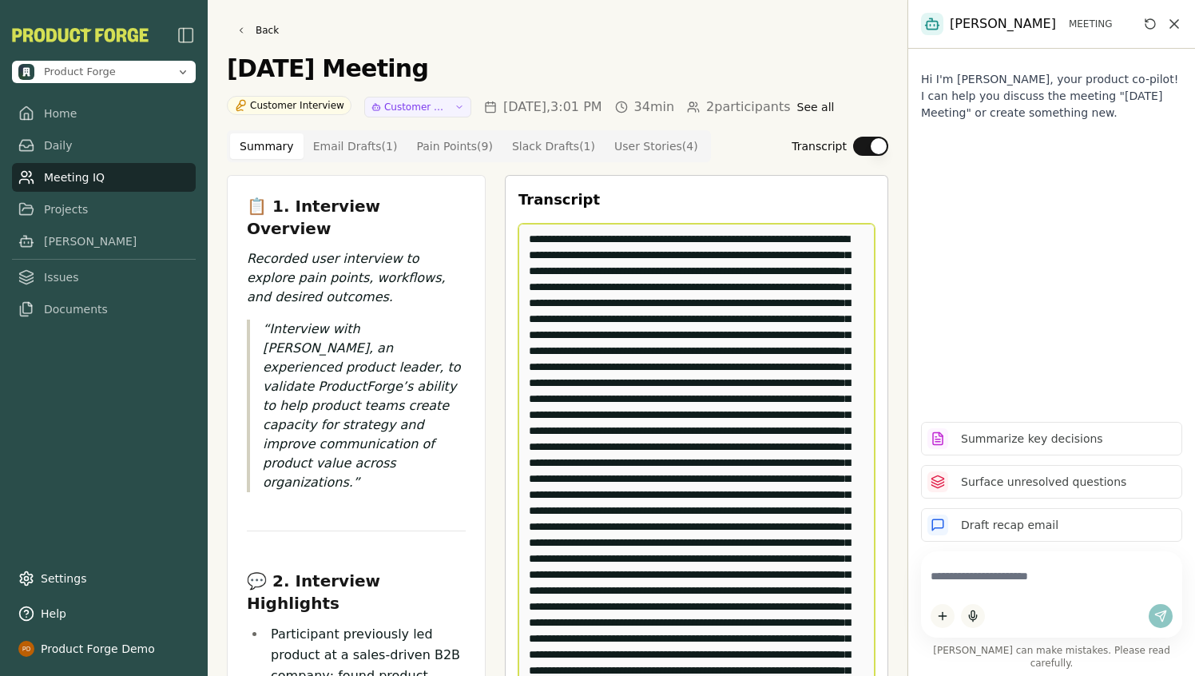
click at [813, 324] on textarea "Edit Transcript" at bounding box center [697, 463] width 356 height 479
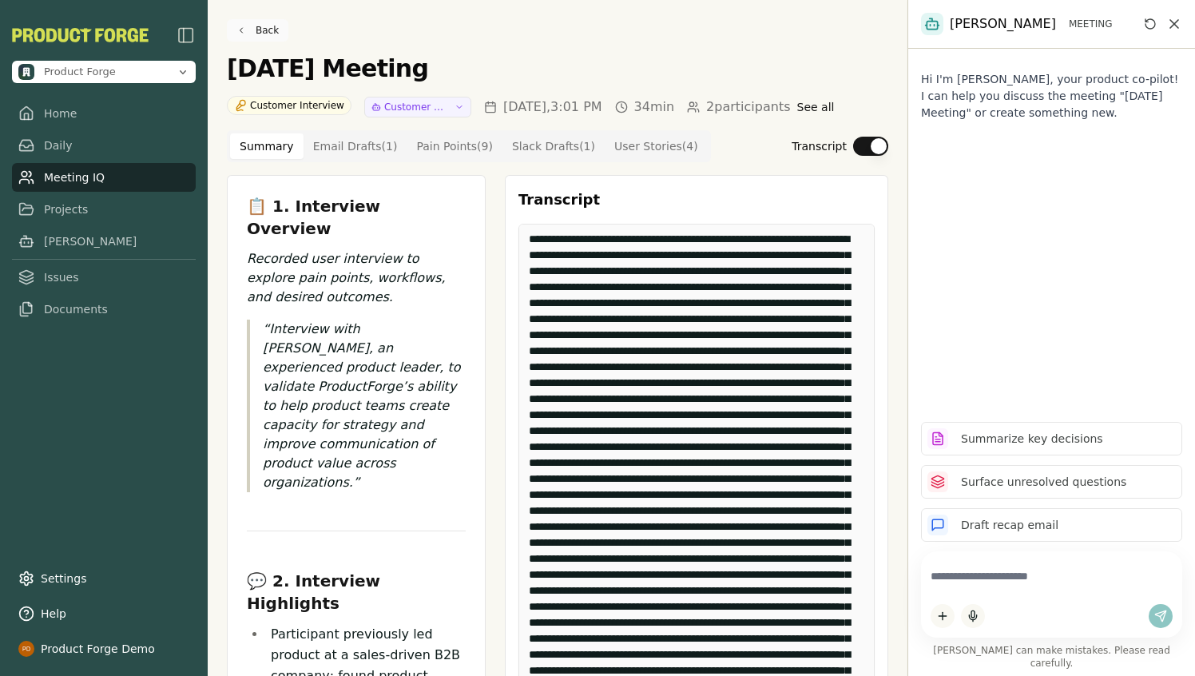
click at [251, 41] on link "Back" at bounding box center [258, 30] width 62 height 22
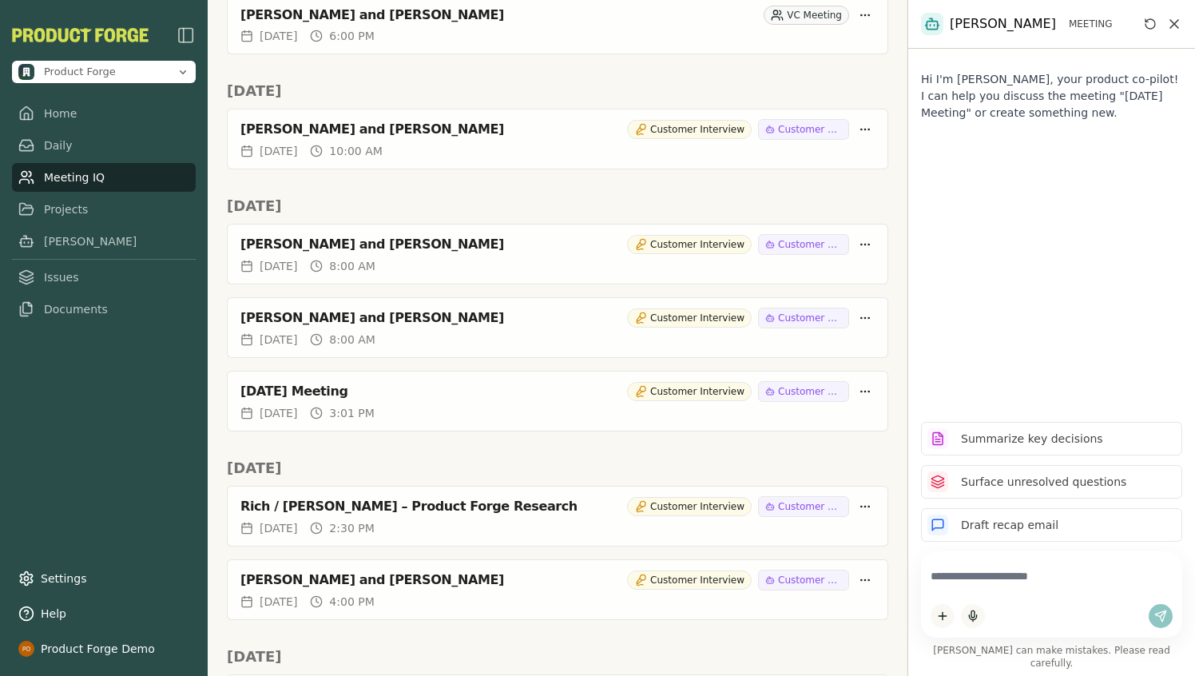
scroll to position [1857, 0]
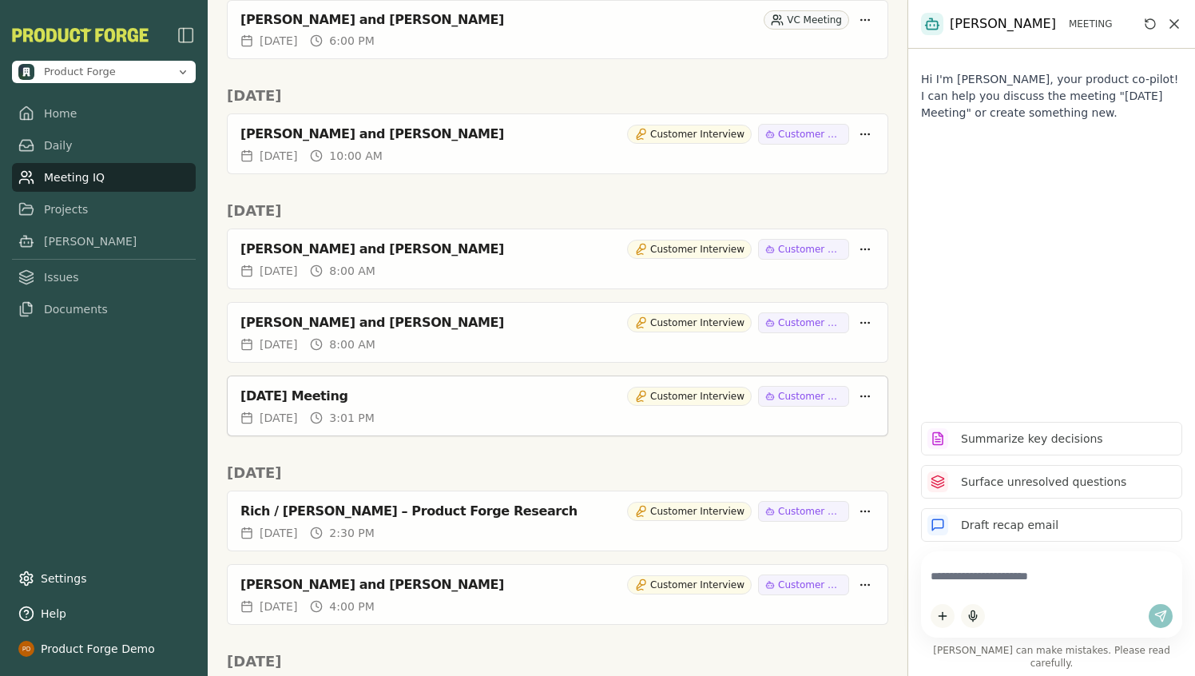
click at [328, 400] on div "July 18, 2025 Meeting" at bounding box center [431, 396] width 380 height 16
click at [307, 254] on div "Rich Theil and Kaiser Chan" at bounding box center [431, 249] width 380 height 16
click at [865, 391] on html "Product Forge Home Daily Meeting IQ Projects Smith Issues Documents Settings He…" at bounding box center [597, 338] width 1195 height 676
click at [770, 489] on div "Delete Meeting" at bounding box center [801, 484] width 151 height 26
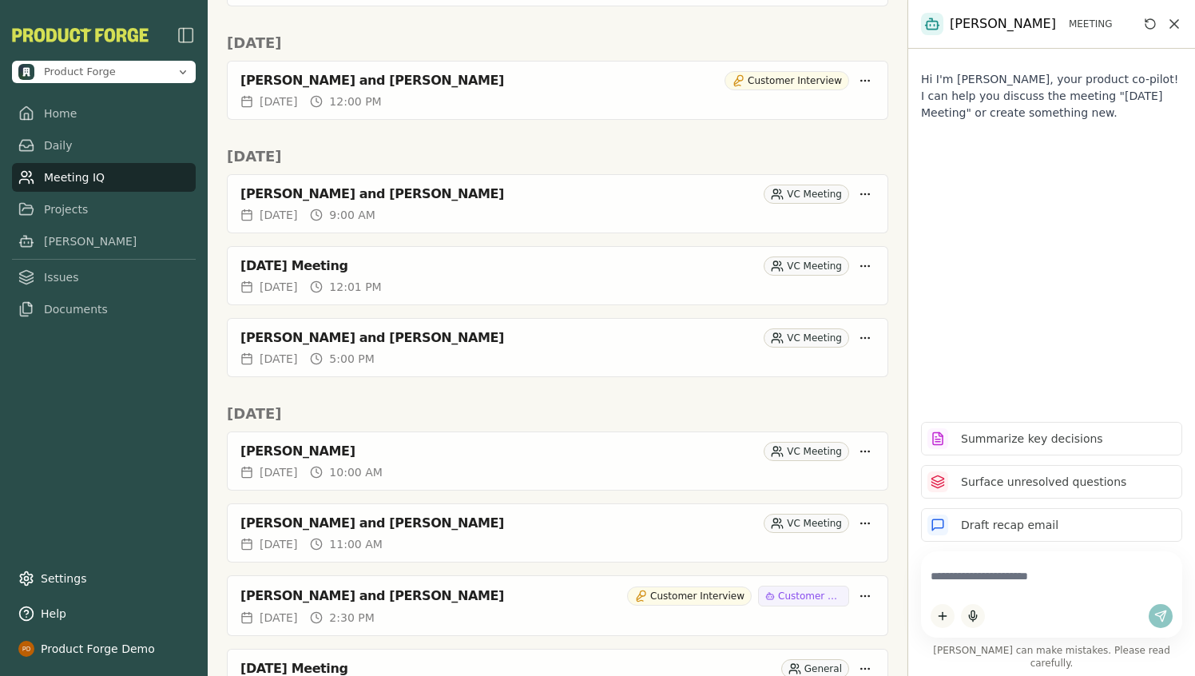
scroll to position [2425, 0]
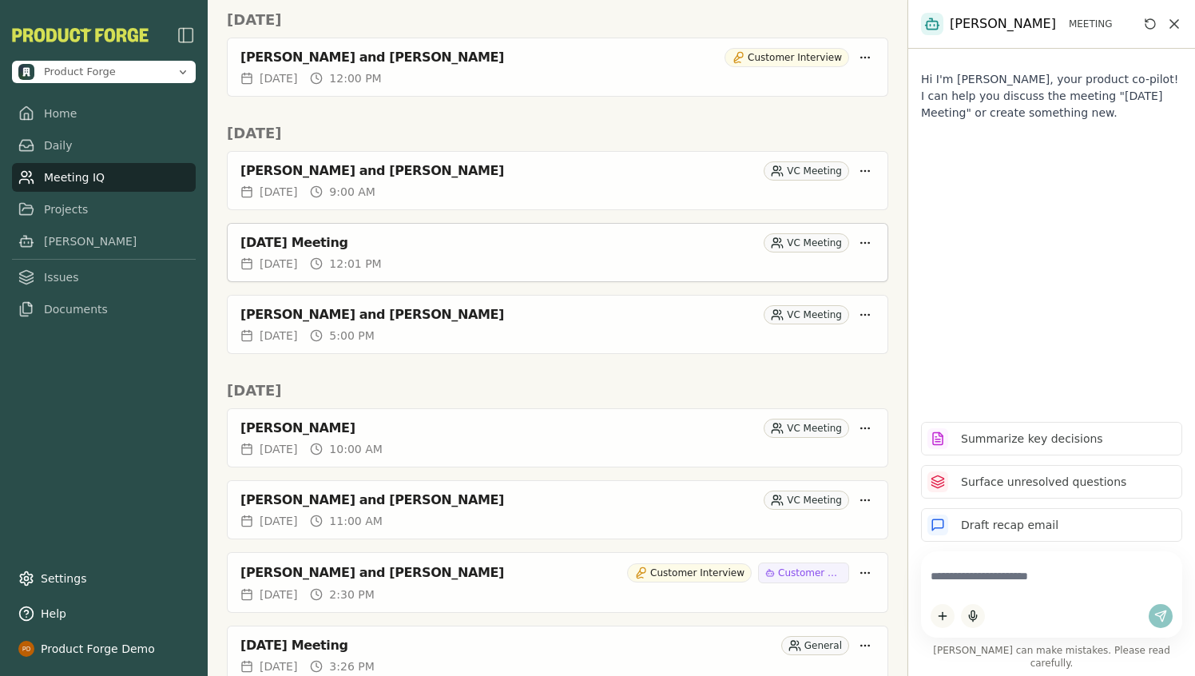
click at [515, 253] on div "July 10, 2025 Meeting VC Meeting" at bounding box center [558, 240] width 660 height 32
click at [869, 241] on html "Product Forge Home Daily Meeting IQ Projects Smith Issues Documents Settings He…" at bounding box center [597, 338] width 1195 height 676
click at [778, 337] on div "Delete Meeting" at bounding box center [801, 331] width 151 height 26
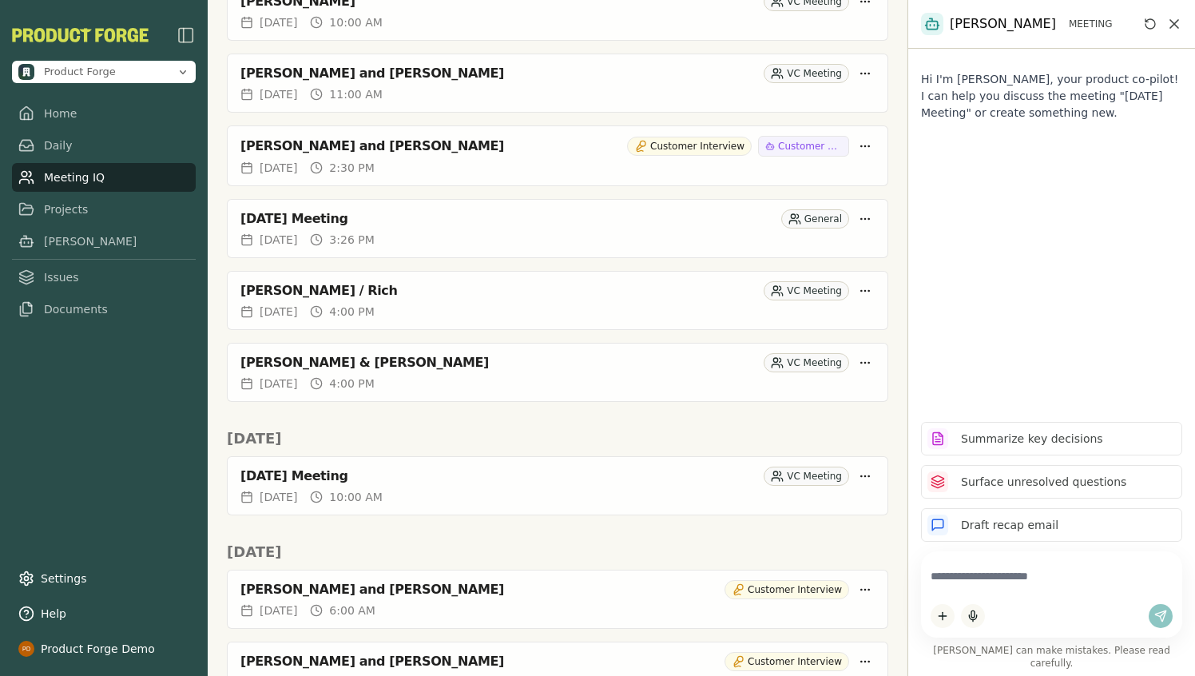
scroll to position [2792, 0]
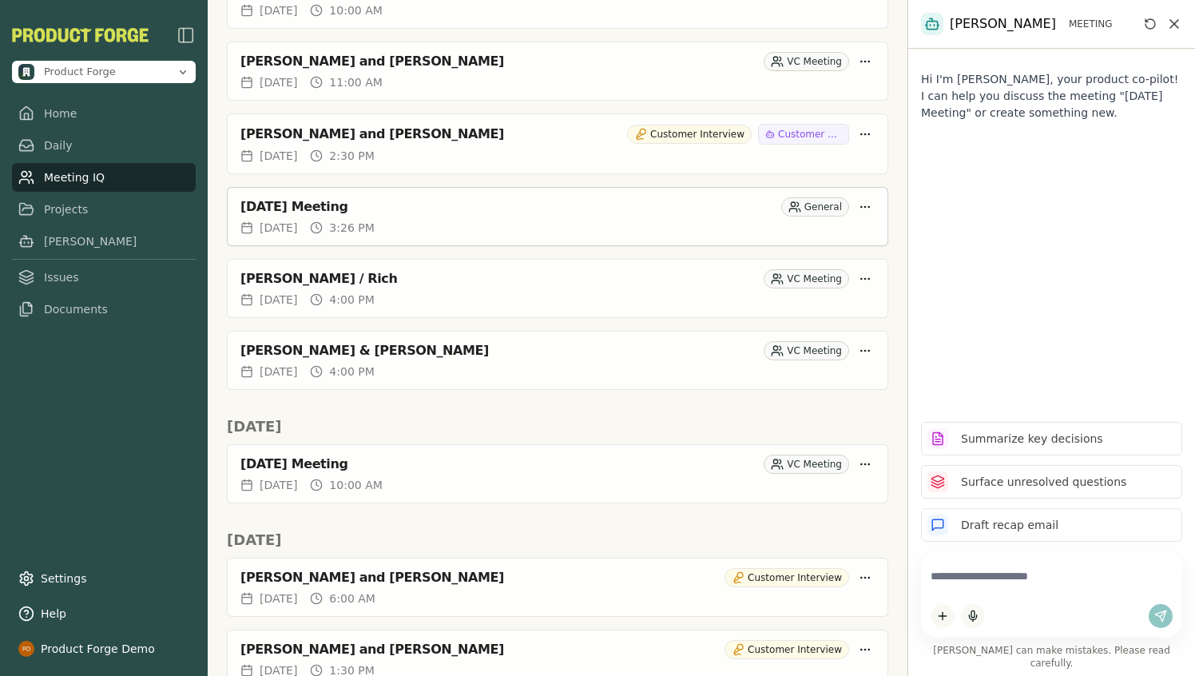
click at [643, 214] on div "July 09, 2025 Meeting" at bounding box center [508, 207] width 535 height 16
click at [872, 205] on html "Product Forge Home Daily Meeting IQ Projects Smith Issues Documents Settings He…" at bounding box center [597, 338] width 1195 height 676
click at [750, 297] on div "Delete Meeting" at bounding box center [801, 295] width 151 height 26
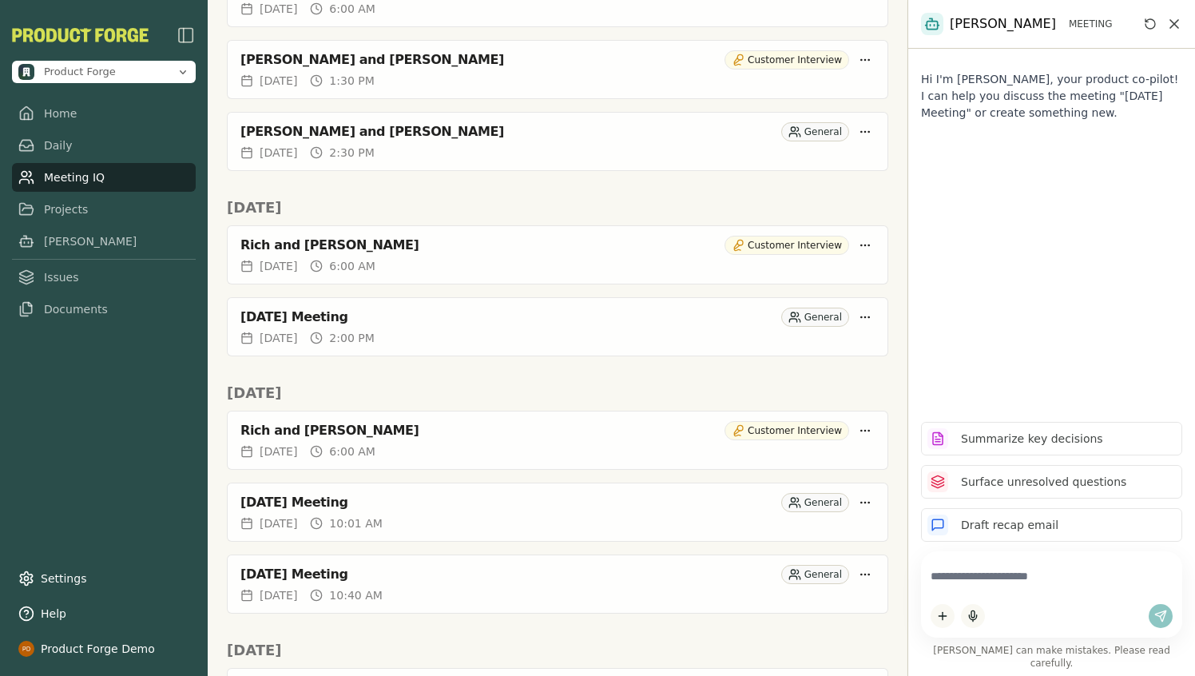
scroll to position [3312, 0]
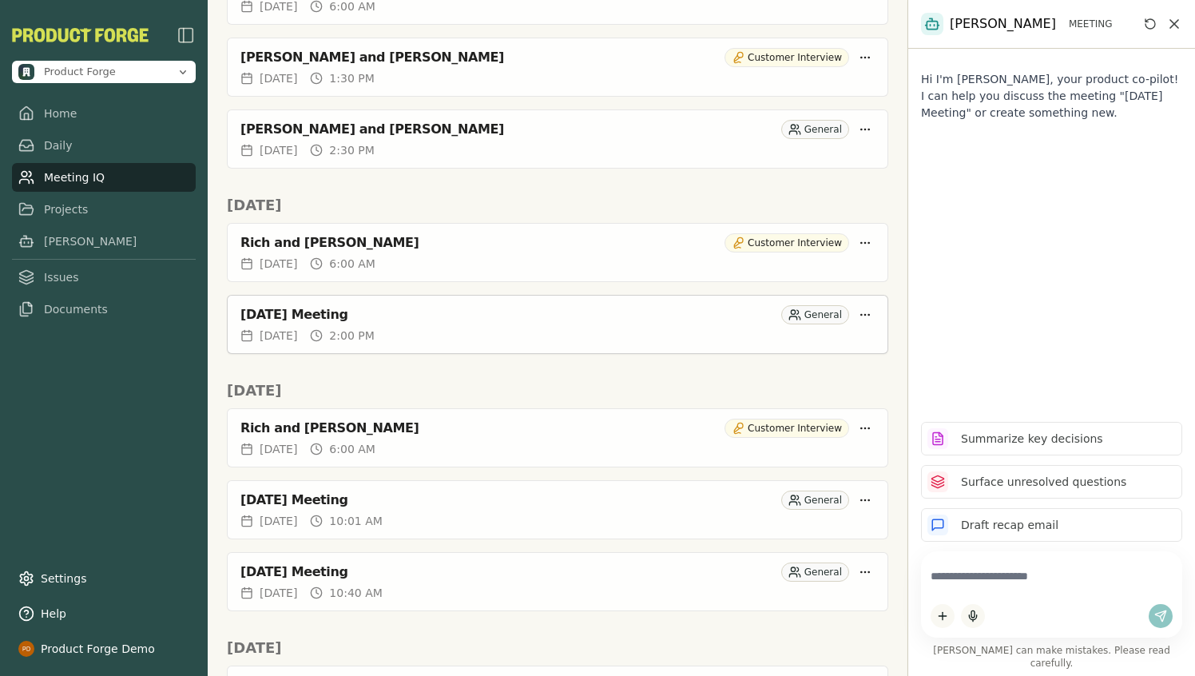
click at [460, 330] on div "Thu, Jul 03, 2025 2:00 PM" at bounding box center [558, 336] width 634 height 16
click at [865, 315] on html "Product Forge Home Daily Meeting IQ Projects Smith Issues Documents Settings He…" at bounding box center [597, 338] width 1195 height 676
click at [737, 412] on div "Delete Meeting" at bounding box center [801, 403] width 151 height 26
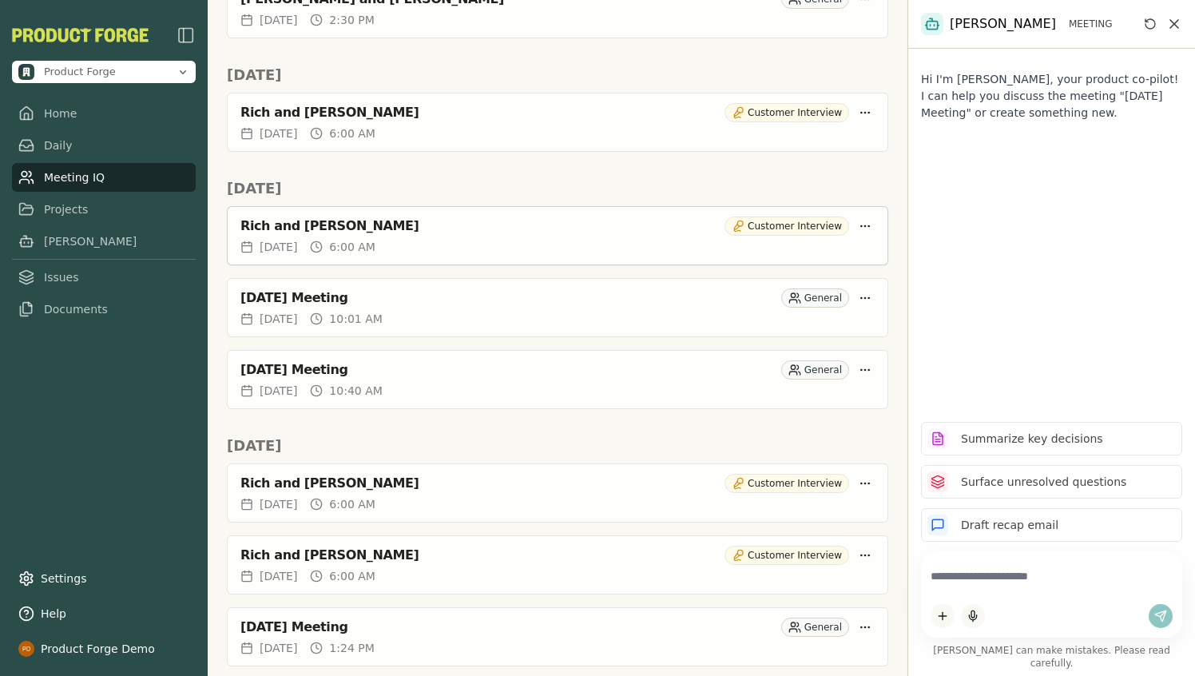
scroll to position [3444, 0]
click at [535, 316] on div "Wed, Jul 02, 2025 10:01 AM" at bounding box center [558, 317] width 634 height 16
click at [525, 372] on div "[DATE] Meeting" at bounding box center [508, 368] width 535 height 16
click at [869, 302] on html "Product Forge Home Daily Meeting IQ Projects Smith Issues Documents Settings He…" at bounding box center [597, 338] width 1195 height 676
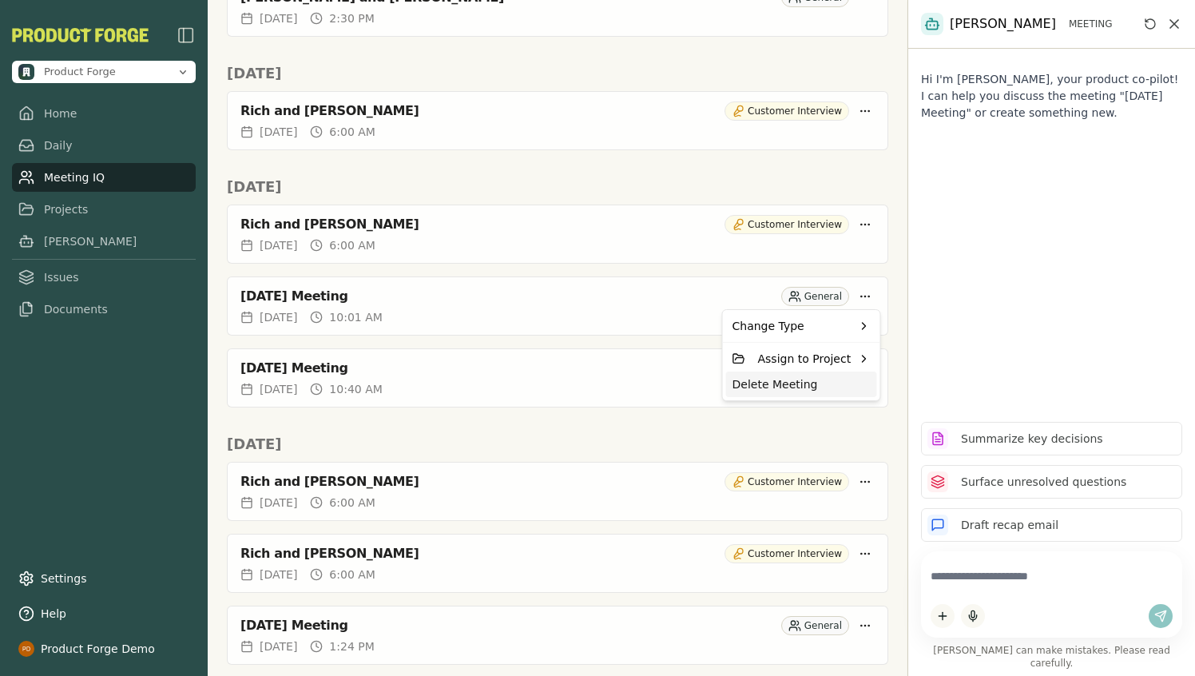
click at [803, 392] on div "Delete Meeting" at bounding box center [801, 385] width 151 height 26
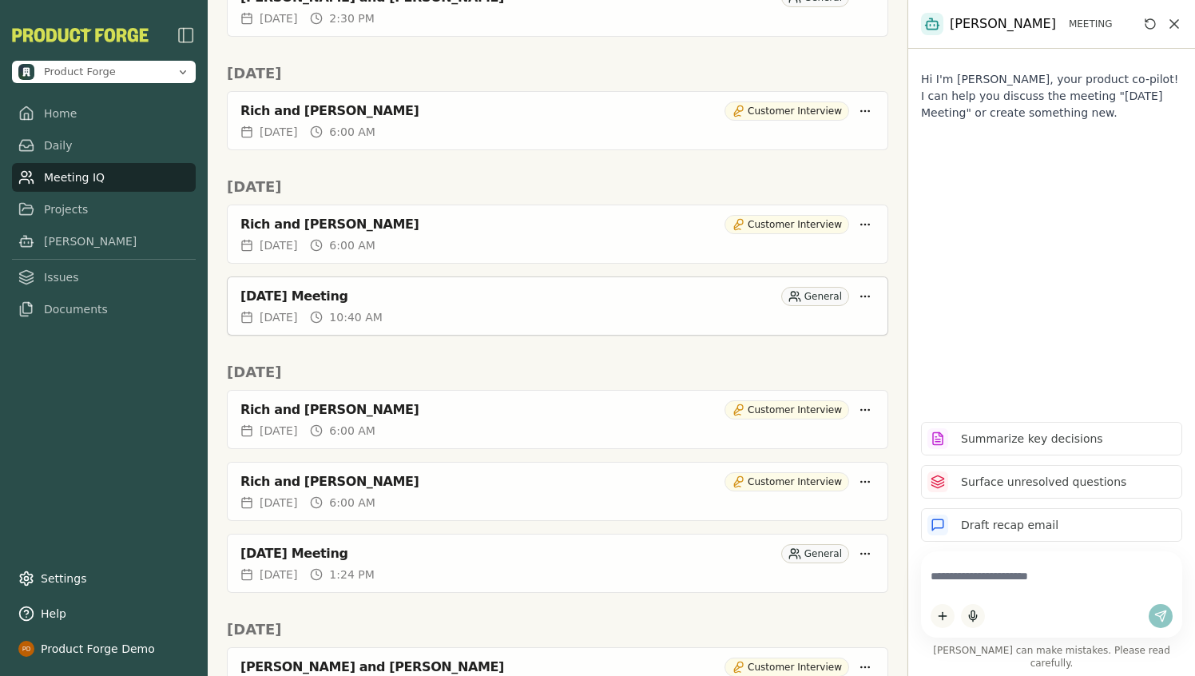
click at [295, 296] on div "[DATE] Meeting" at bounding box center [508, 296] width 535 height 16
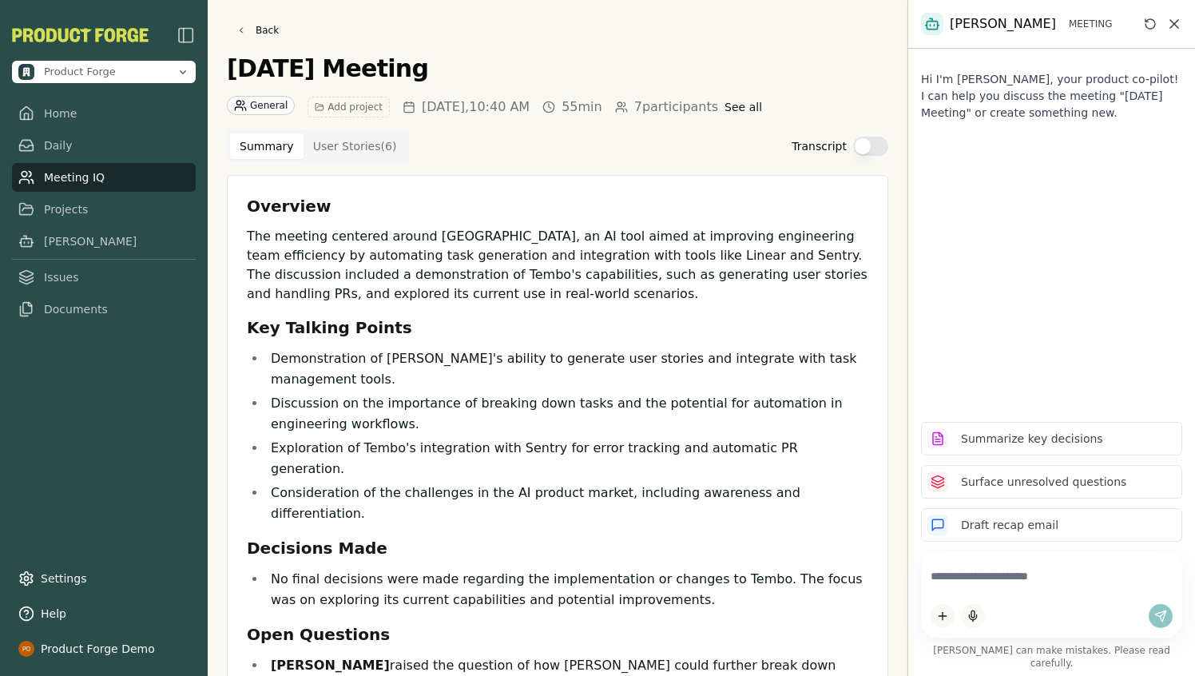
click at [870, 149] on button "Transcript" at bounding box center [870, 146] width 35 height 19
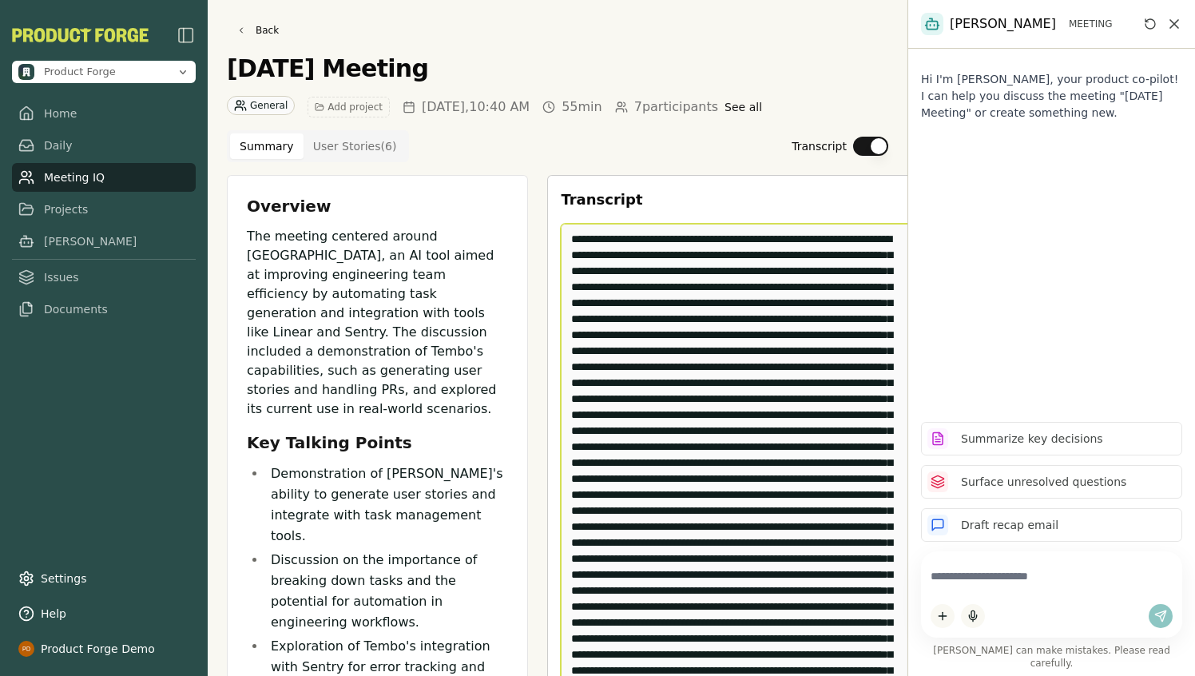
click at [709, 328] on textarea "Edit Transcript" at bounding box center [739, 463] width 356 height 479
click at [235, 31] on link "Back" at bounding box center [258, 30] width 62 height 22
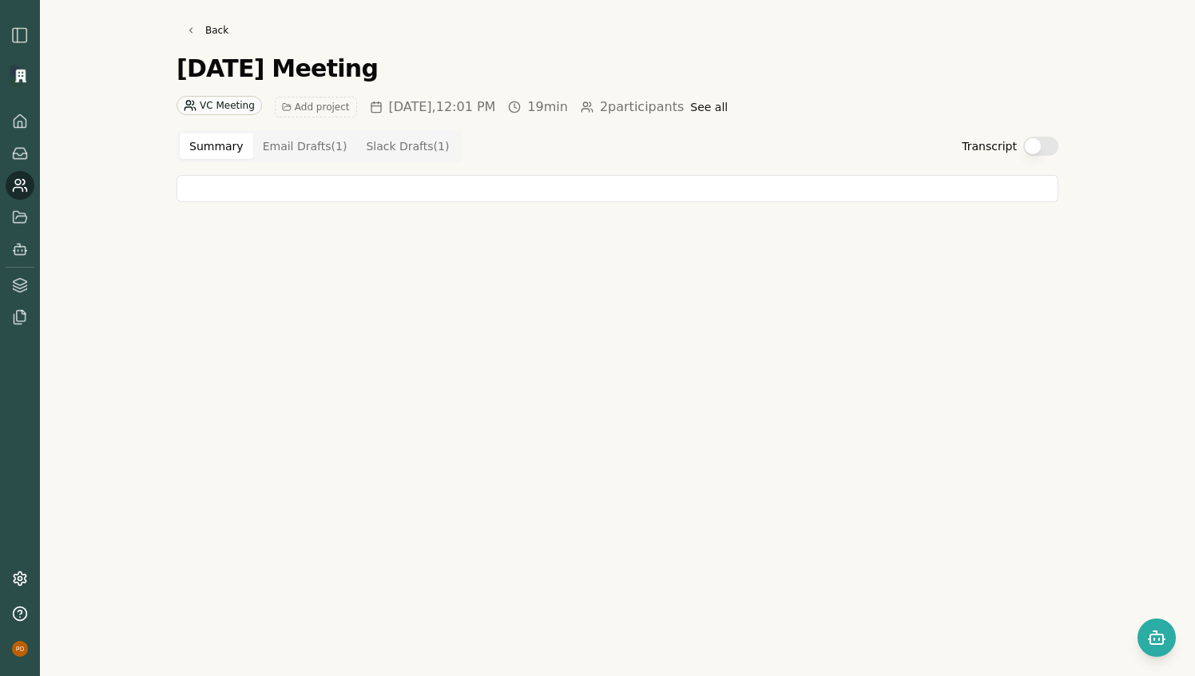
click at [340, 149] on Draft "Email Drafts ( 1 )" at bounding box center [305, 146] width 104 height 26
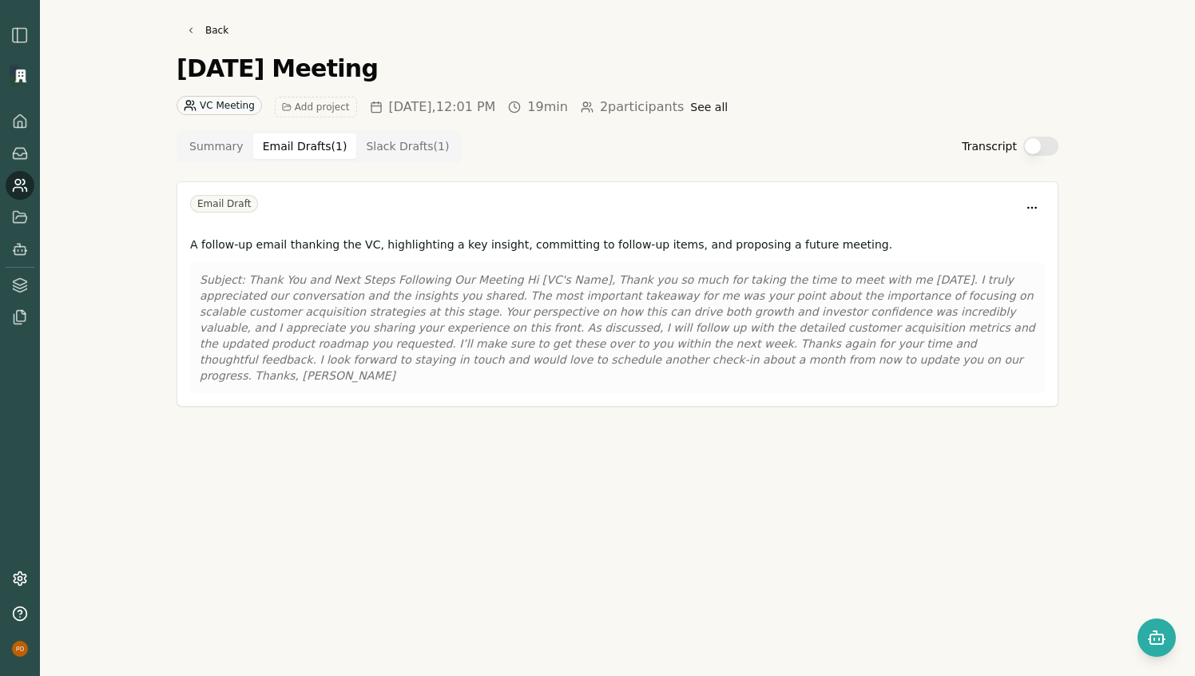
click at [236, 133] on button "Summary" at bounding box center [217, 146] width 74 height 26
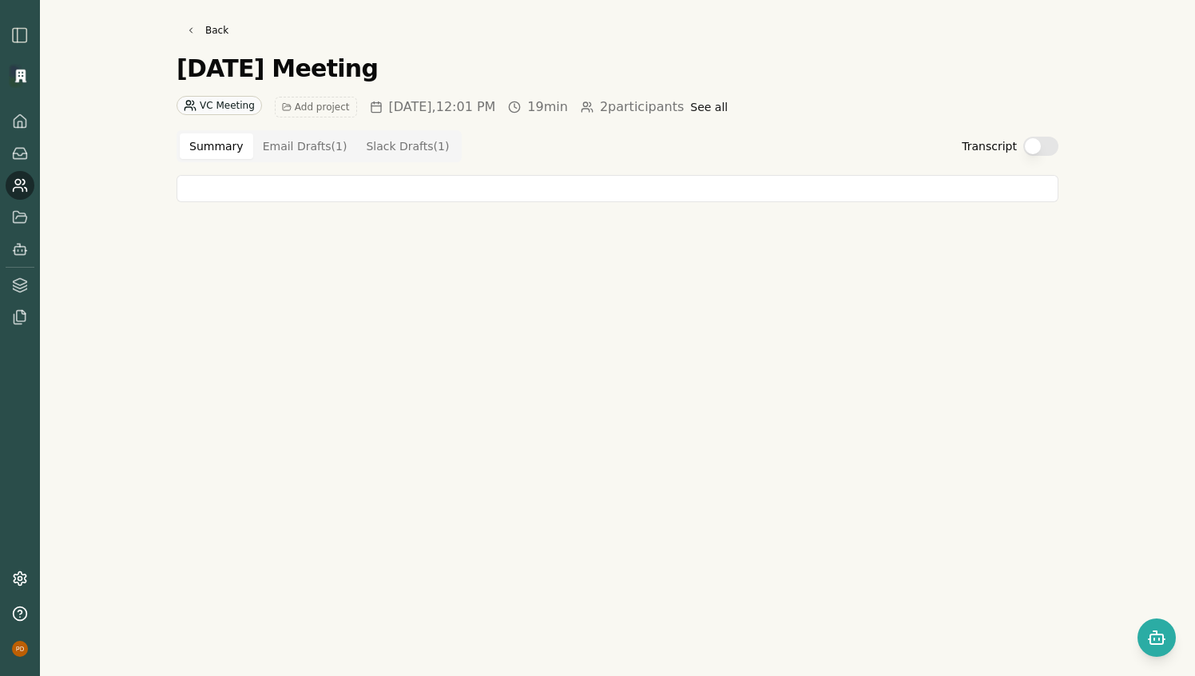
click at [1039, 138] on button "Transcript" at bounding box center [1041, 146] width 35 height 19
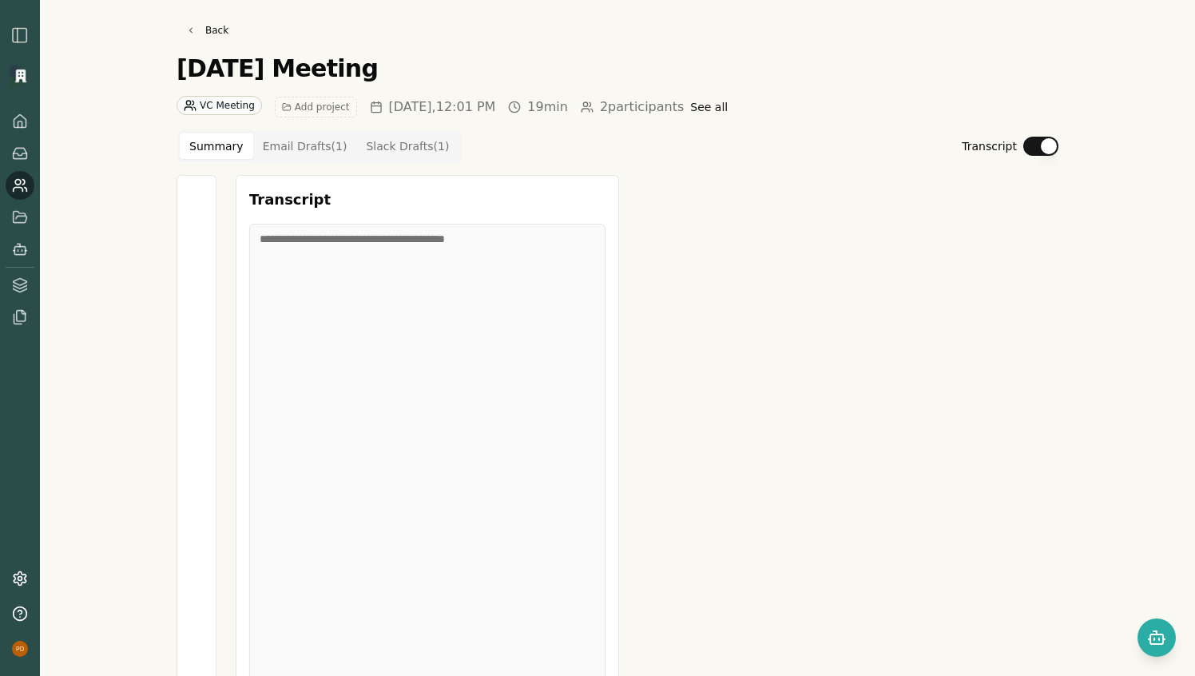
type button "on"
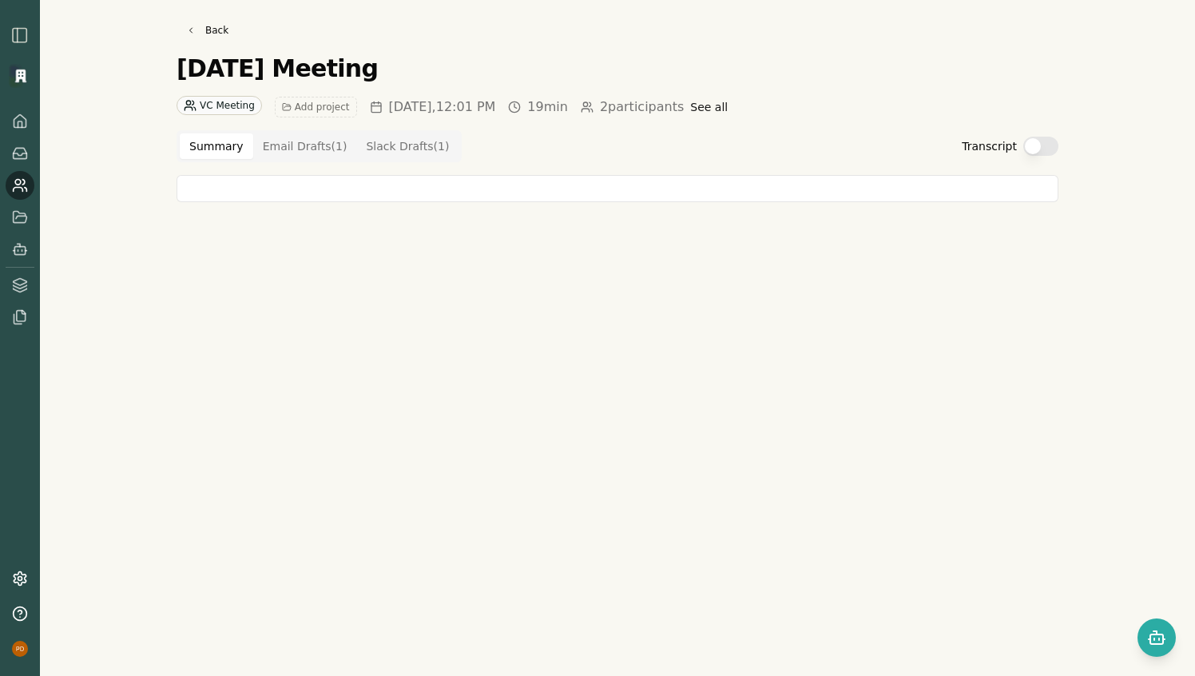
click at [1044, 143] on button "Transcript" at bounding box center [1041, 146] width 35 height 19
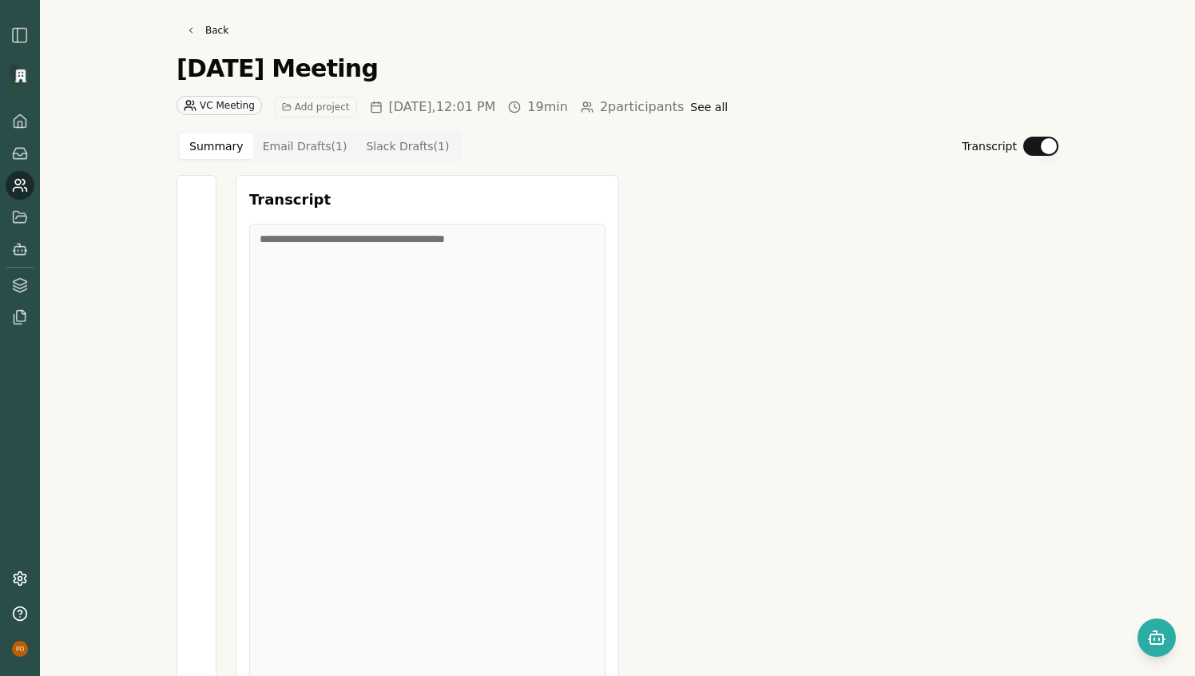
type button "on"
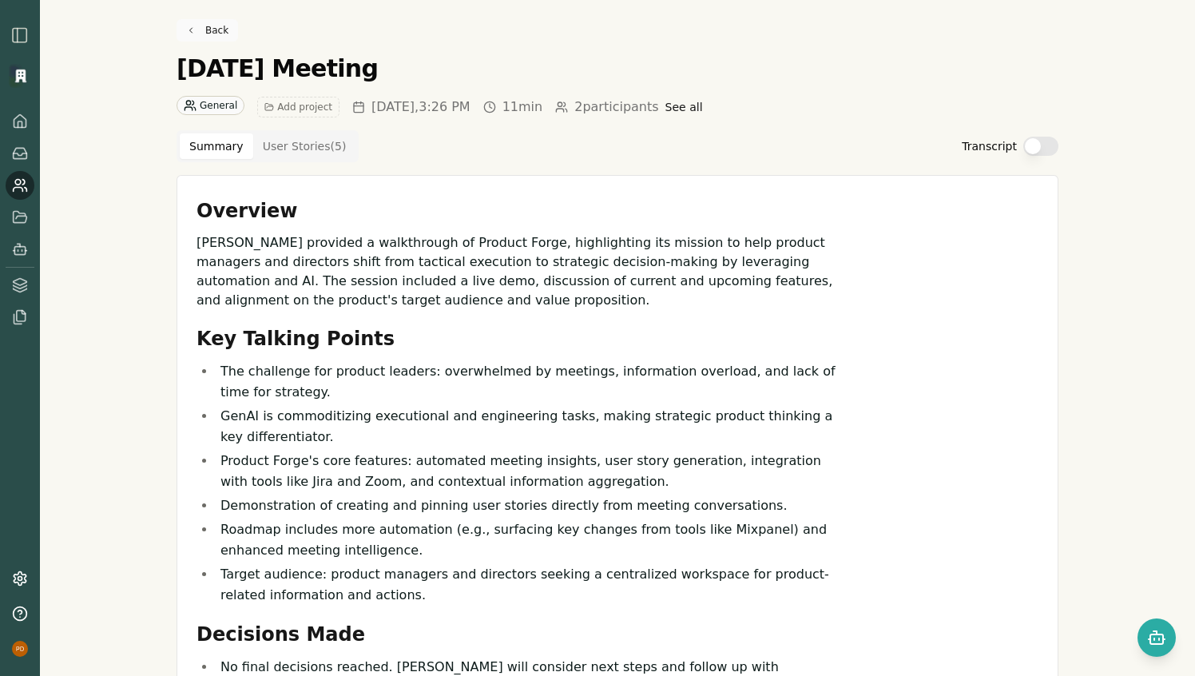
click at [190, 31] on link "Back" at bounding box center [208, 30] width 62 height 22
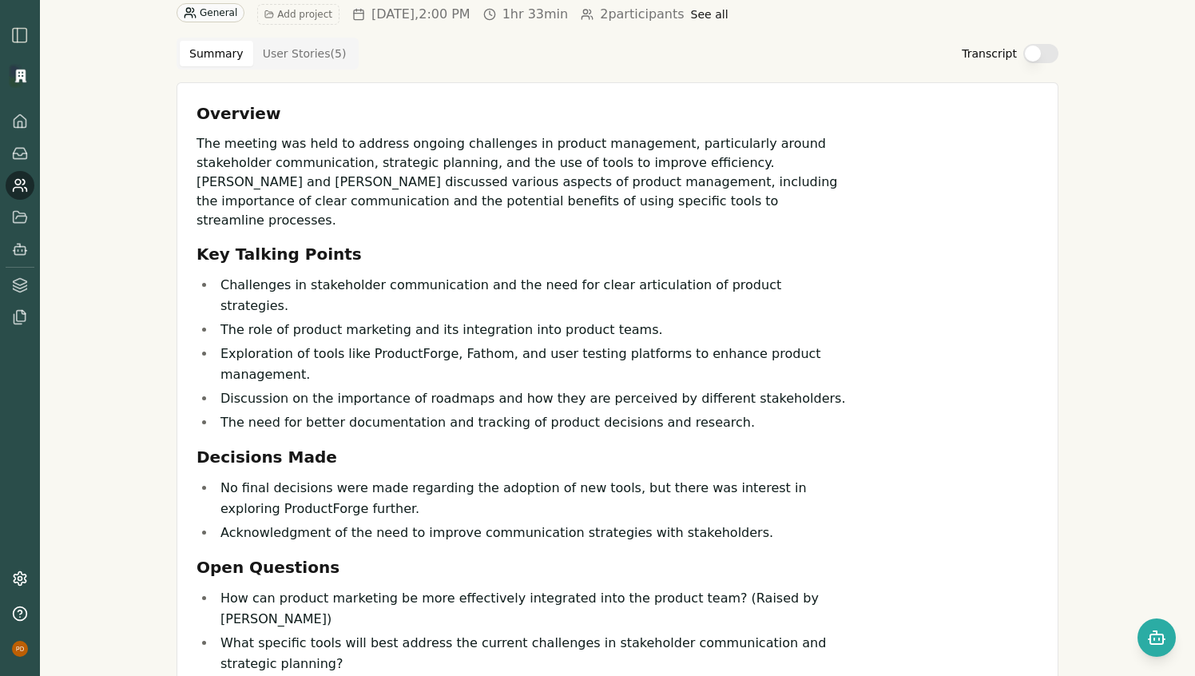
scroll to position [96, 0]
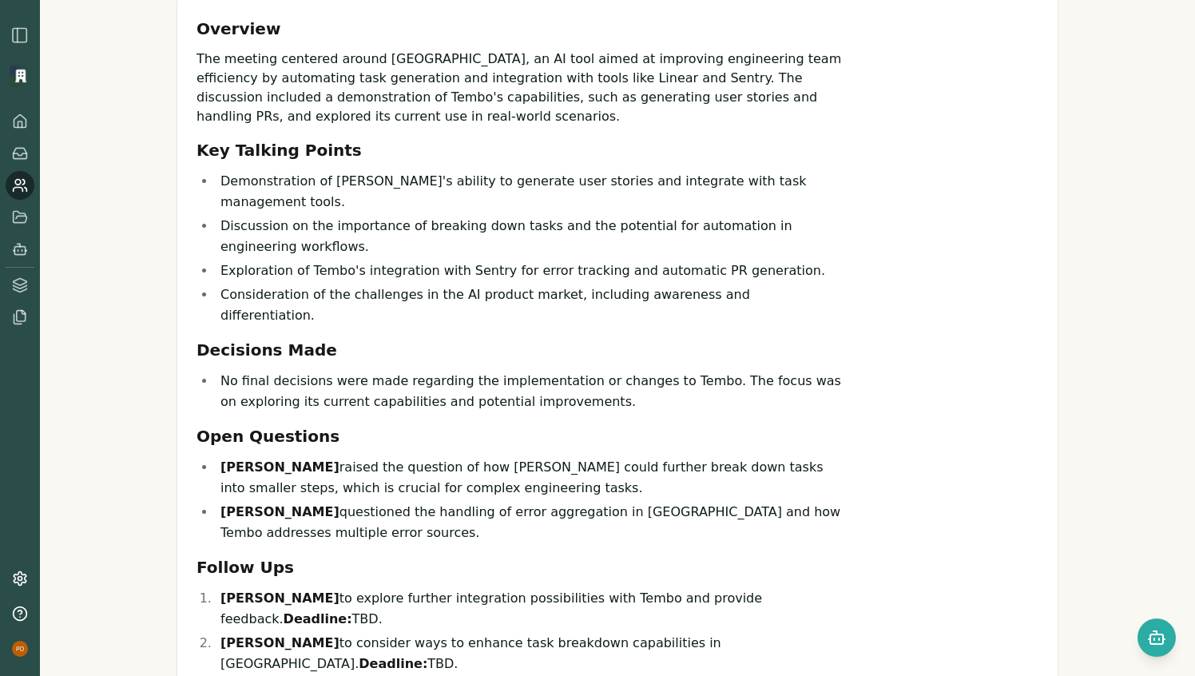
scroll to position [284, 0]
